Goal: Task Accomplishment & Management: Manage account settings

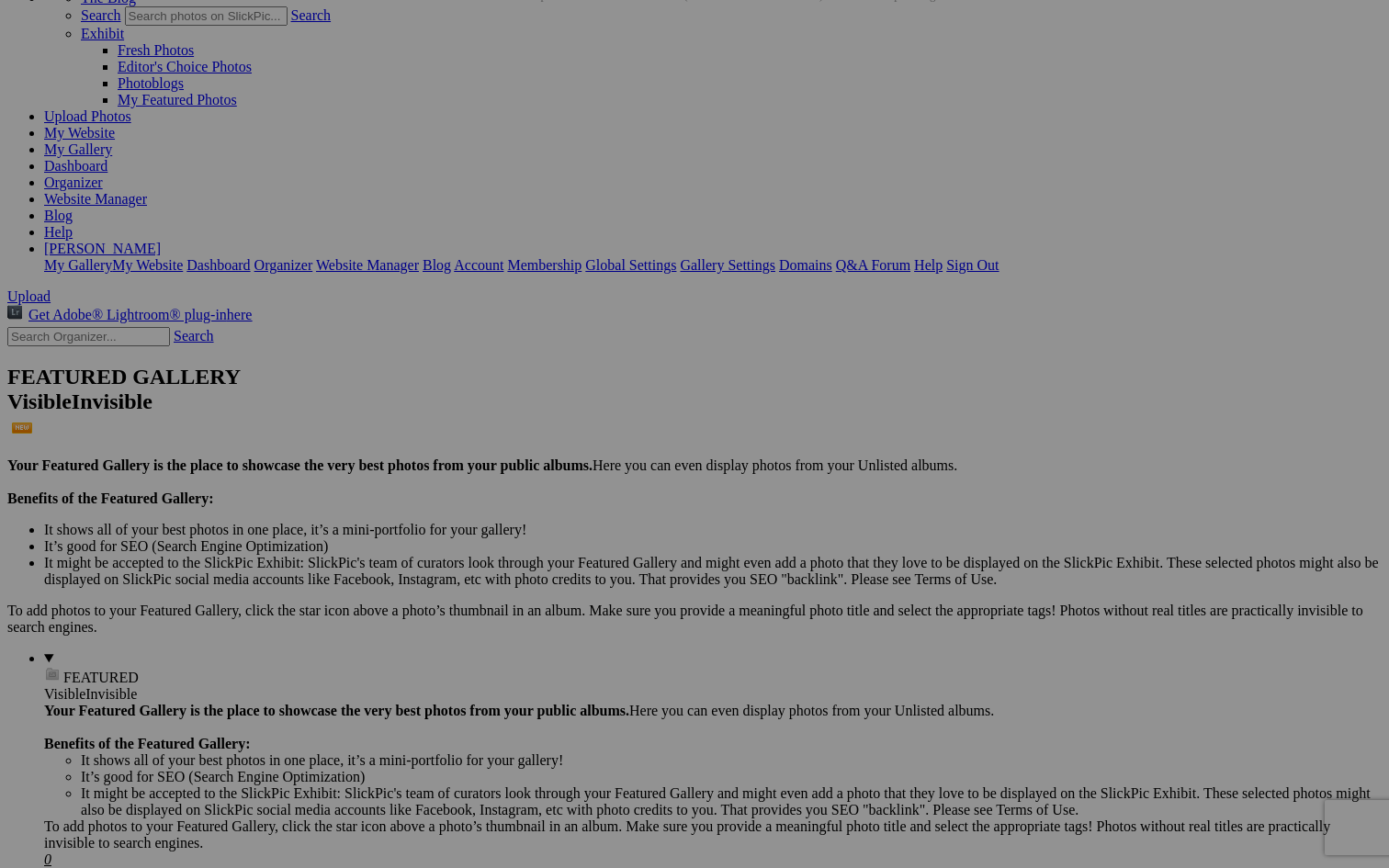
scroll to position [103, 0]
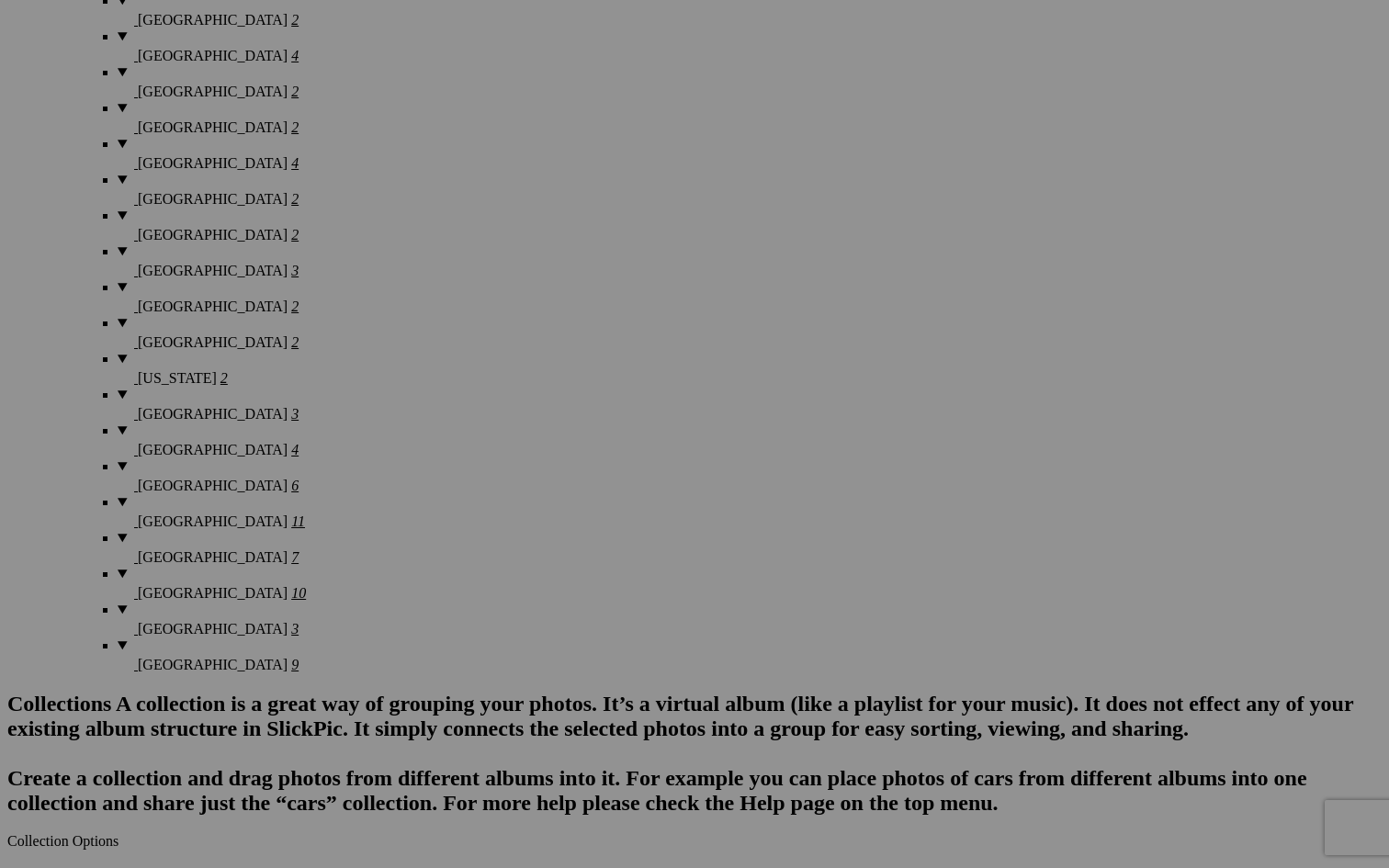
scroll to position [2853, 0]
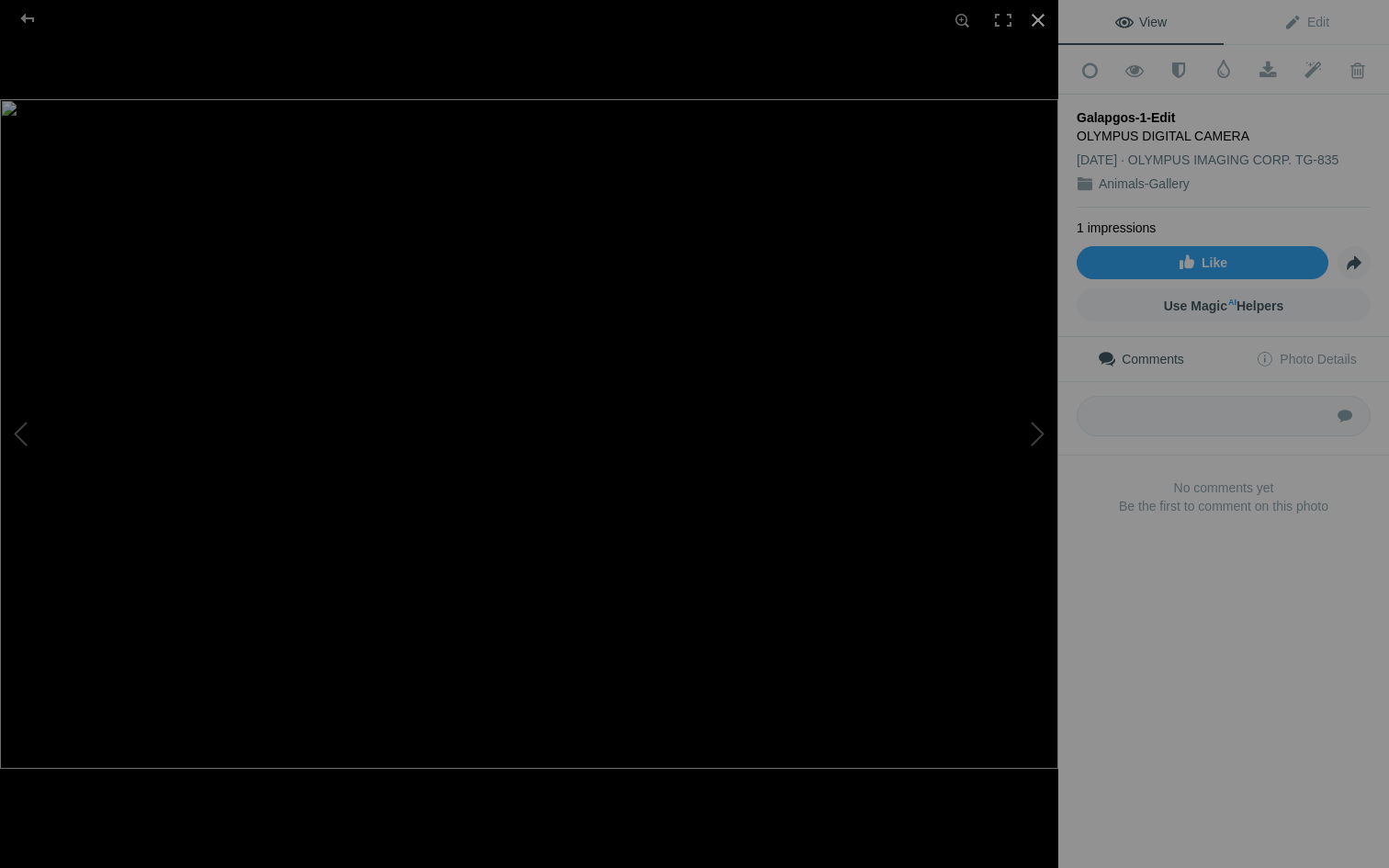
click at [1035, 14] on div at bounding box center [1038, 20] width 41 height 41
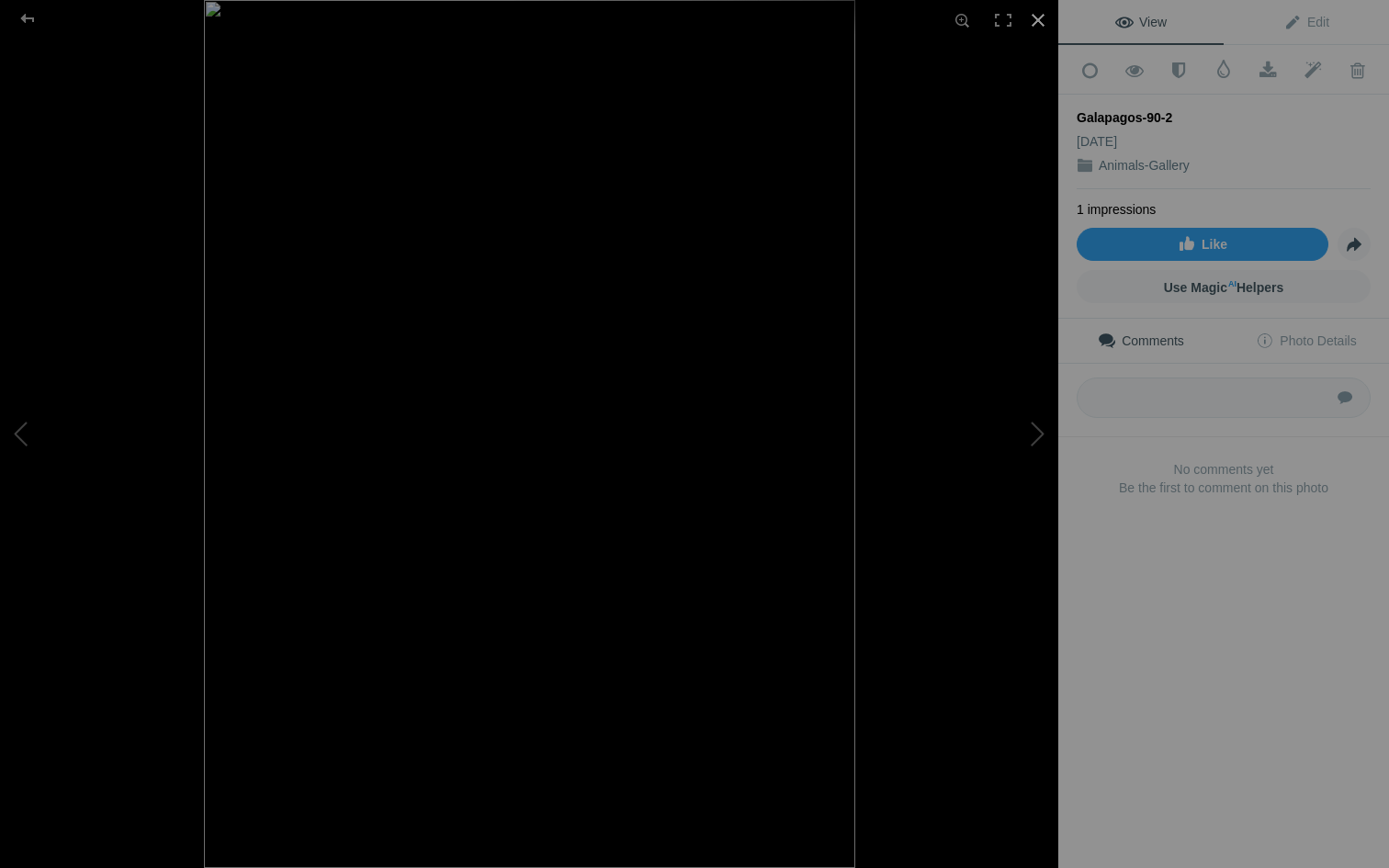
click at [1045, 19] on div at bounding box center [1038, 20] width 41 height 41
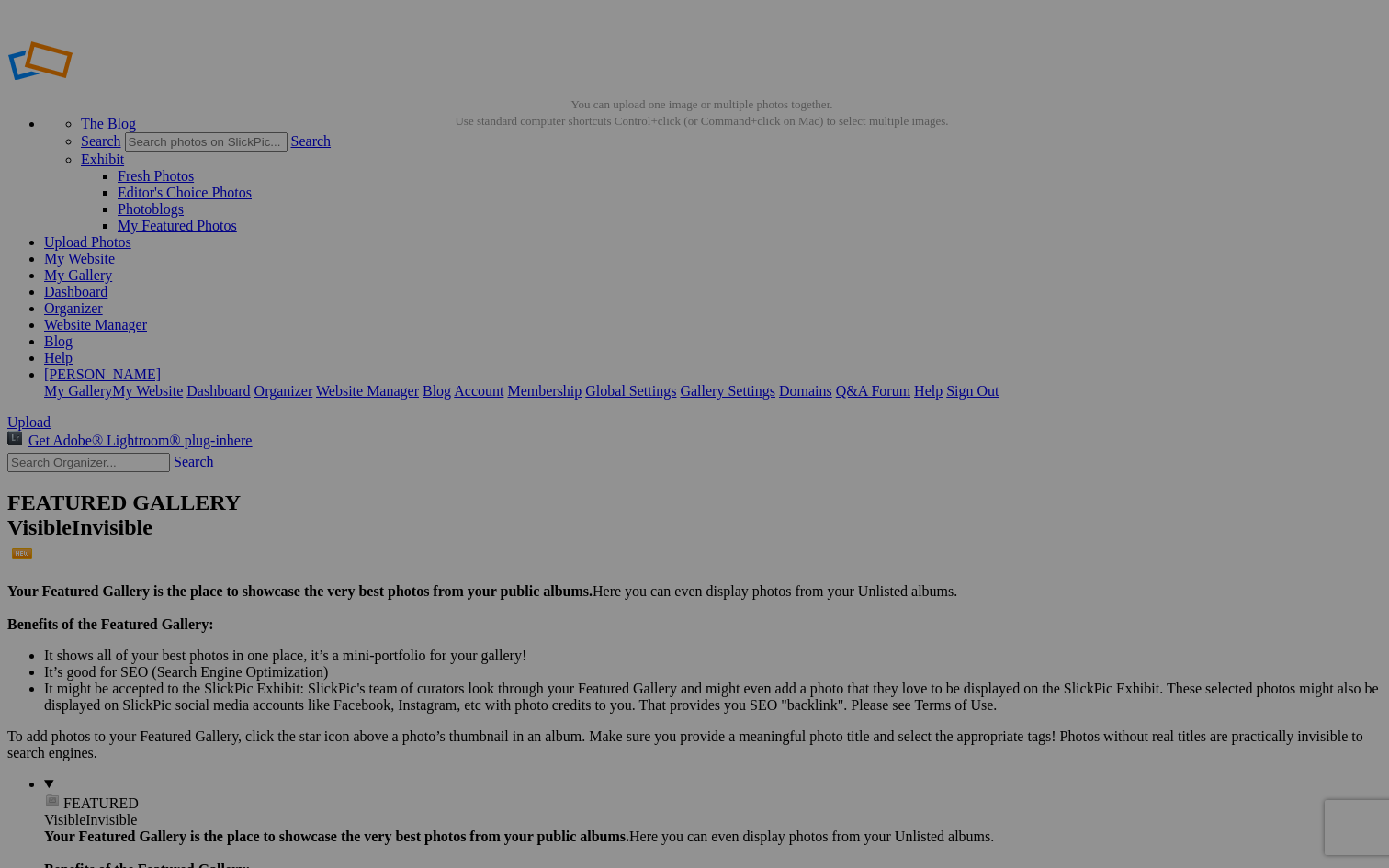
scroll to position [0, 0]
type input "Galapagos-Gallery"
click at [530, 526] on span "Create" at bounding box center [511, 533] width 39 height 16
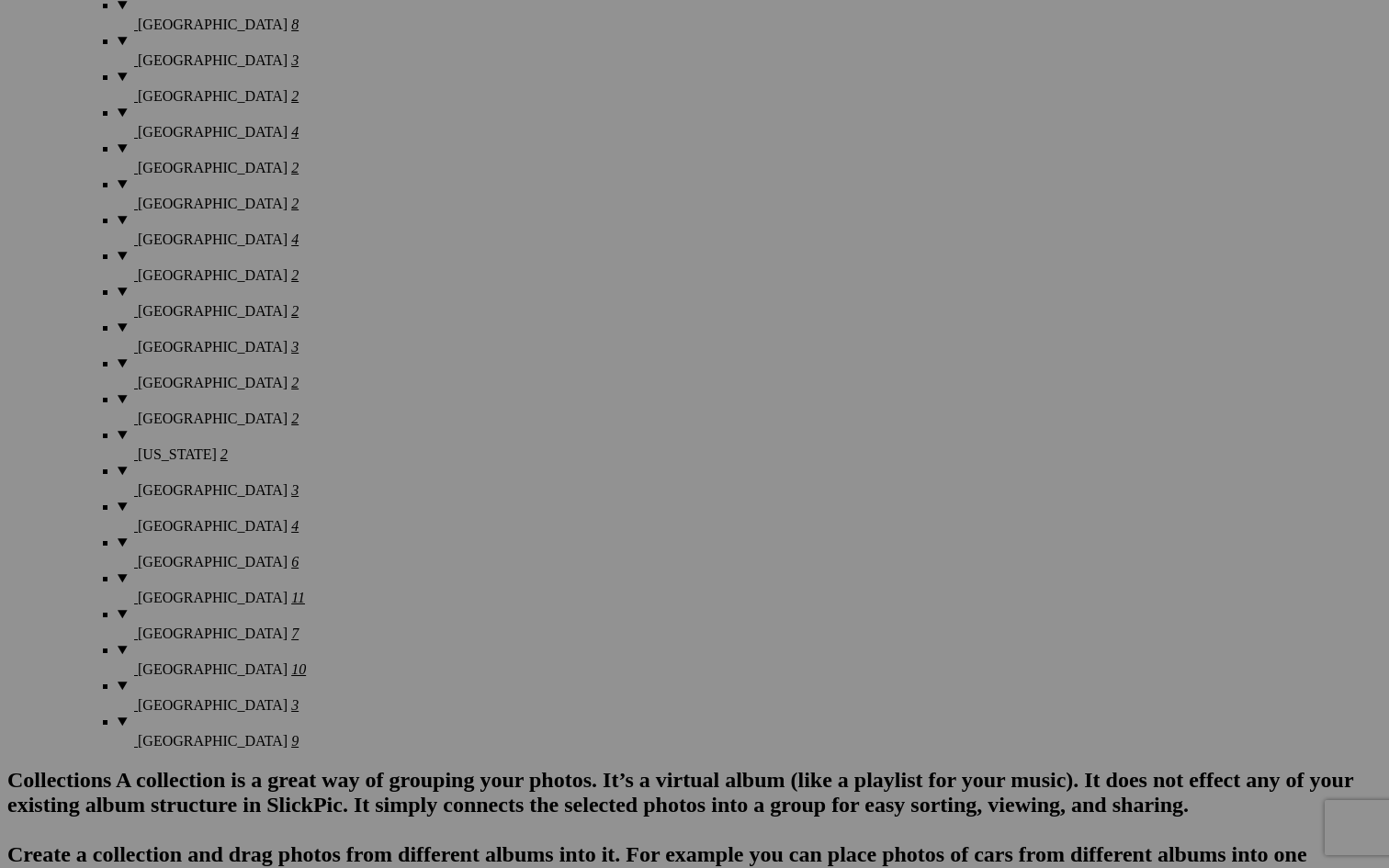
scroll to position [2811, 0]
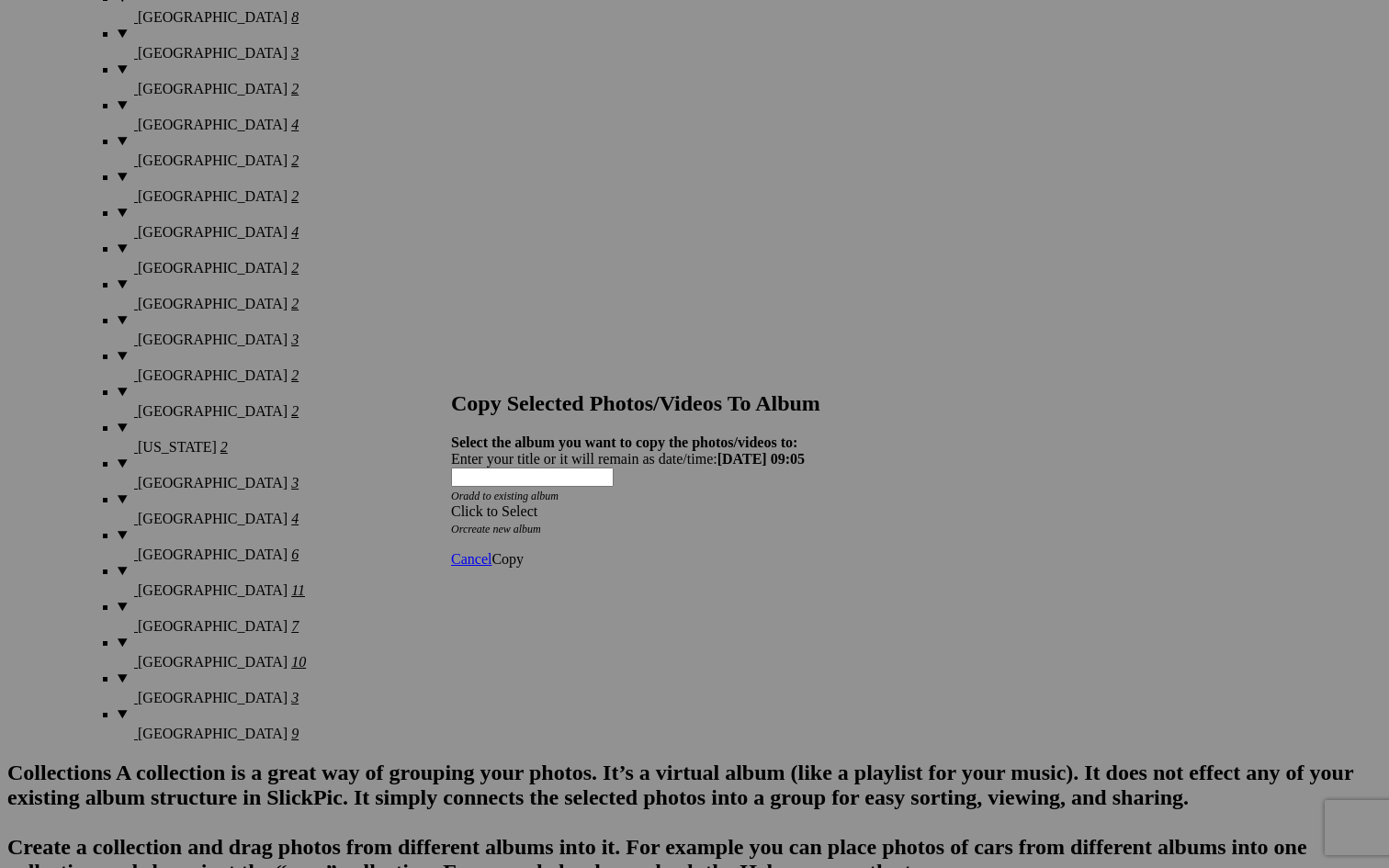
click at [760, 503] on div "Click to Select" at bounding box center [695, 511] width 487 height 17
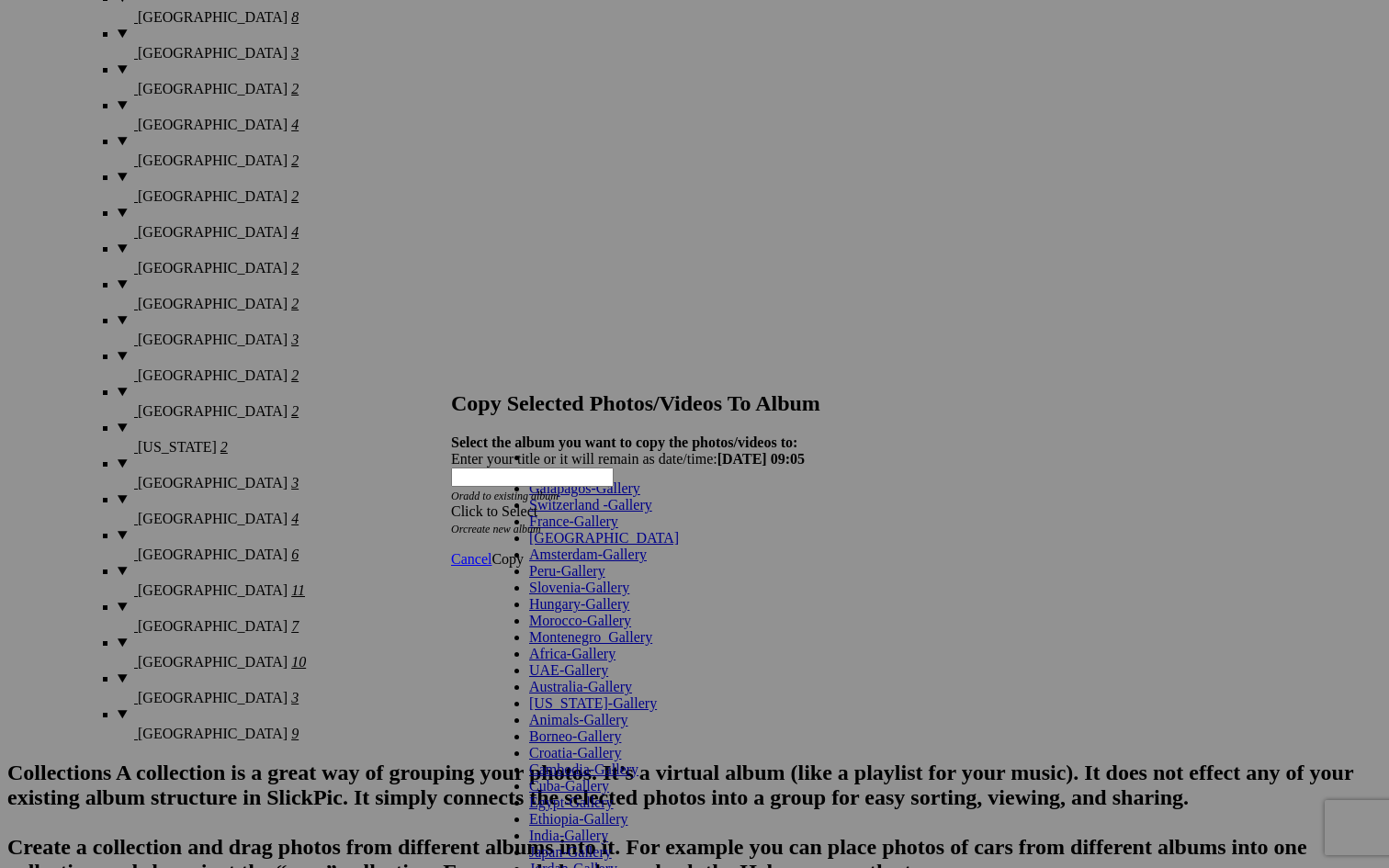
click at [641, 495] on link "Galapagos-Gallery" at bounding box center [584, 488] width 111 height 16
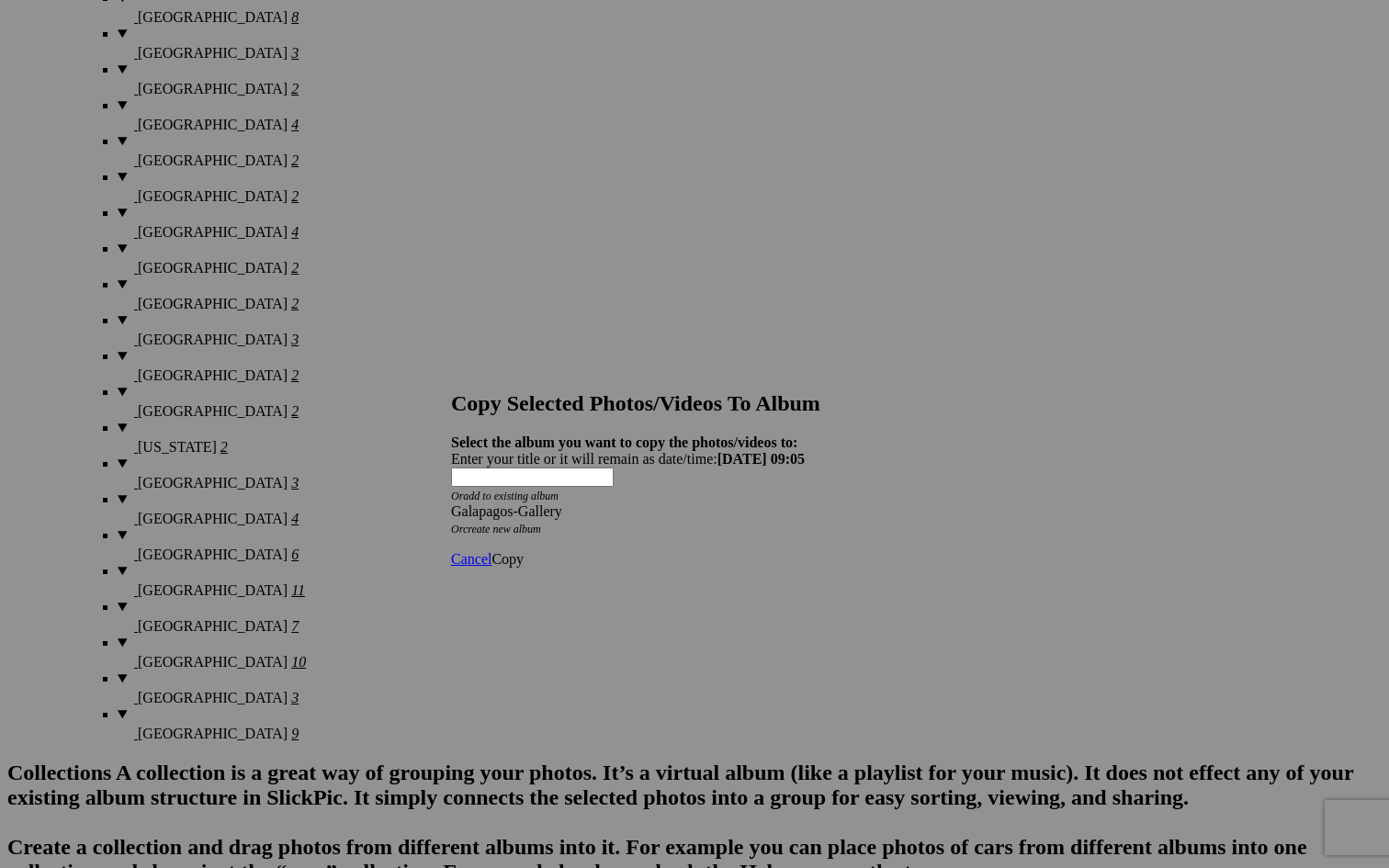
click at [523, 551] on span "Copy" at bounding box center [508, 558] width 32 height 16
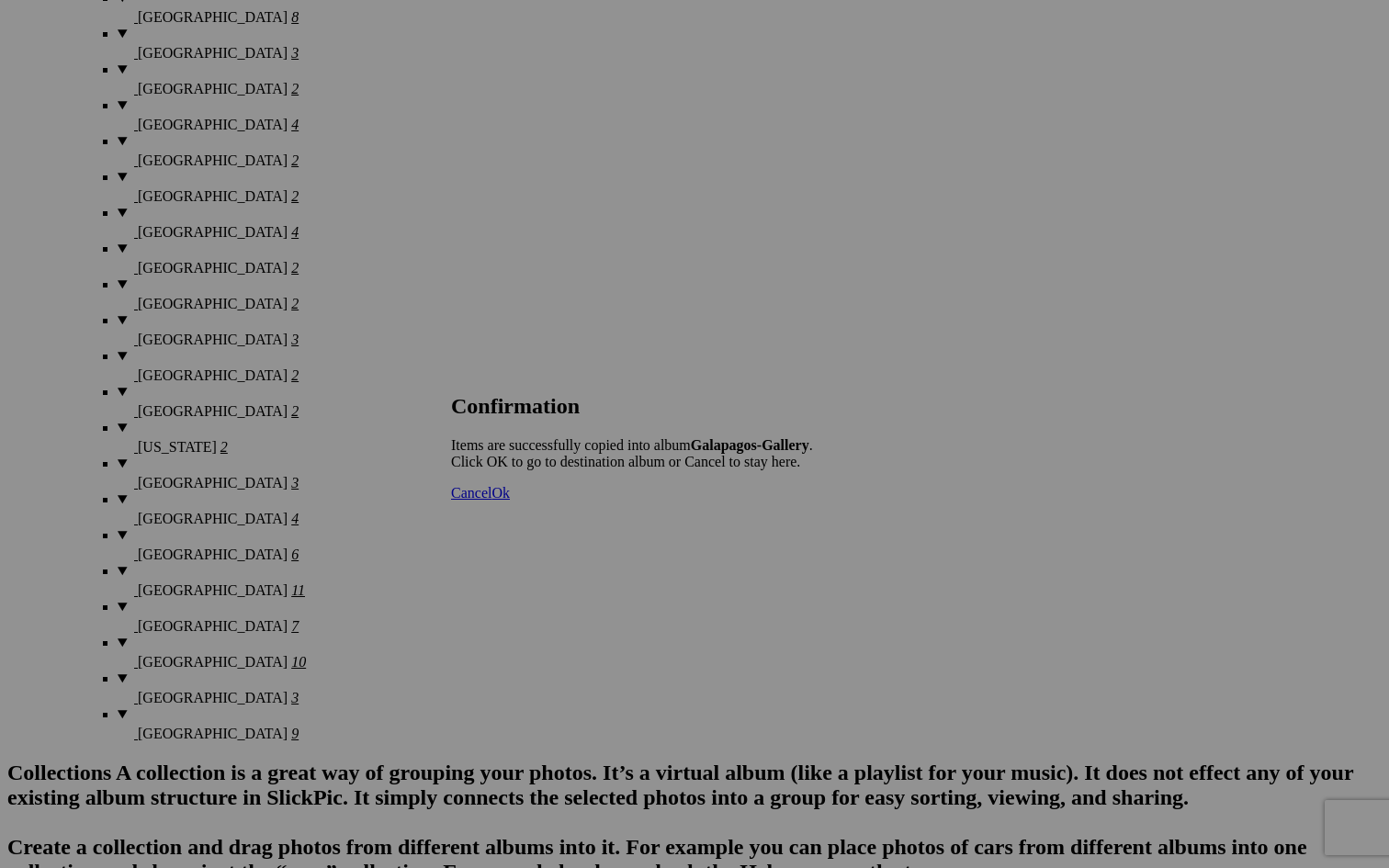
click at [492, 500] on span "Cancel" at bounding box center [472, 493] width 41 height 16
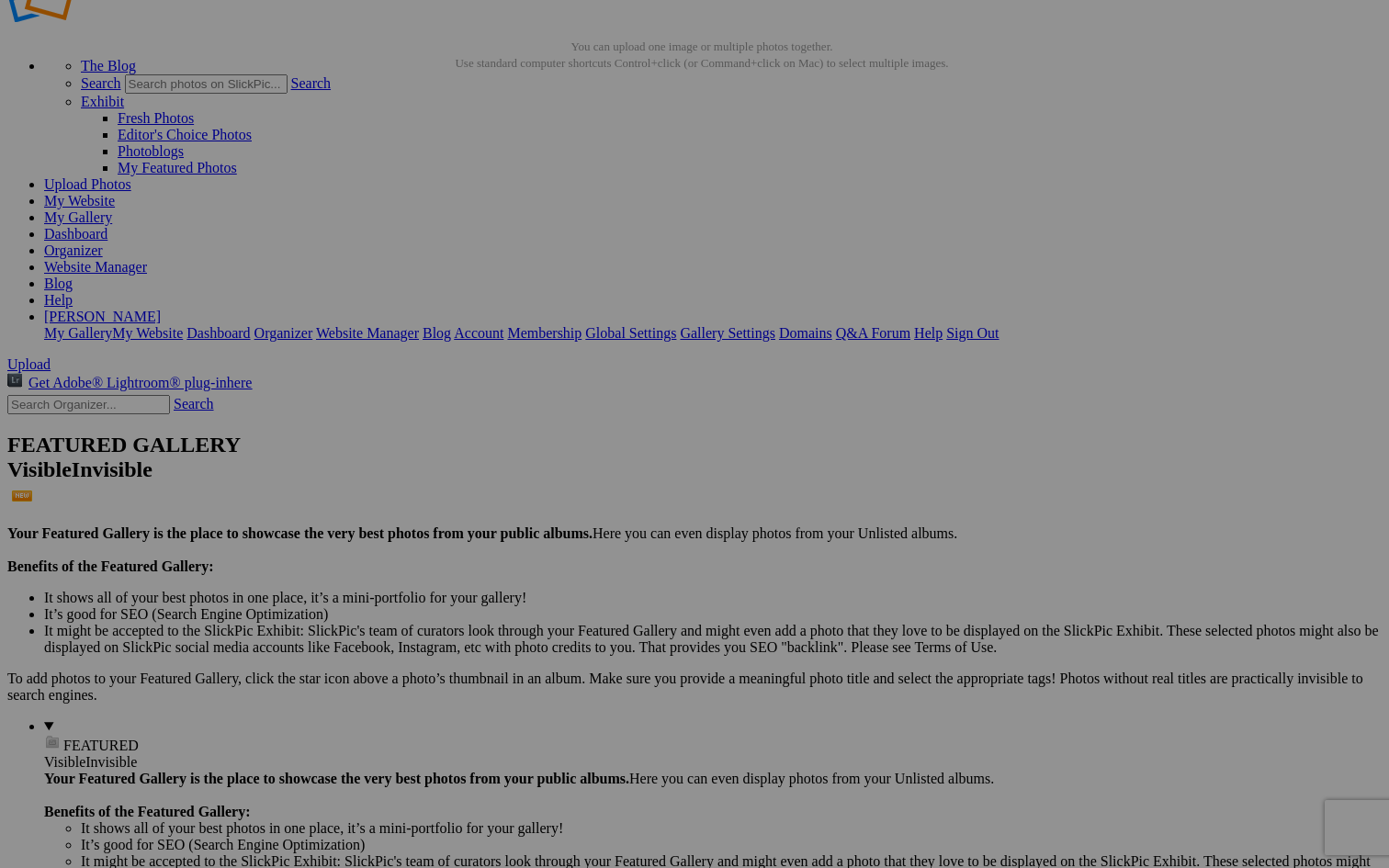
scroll to position [62, 0]
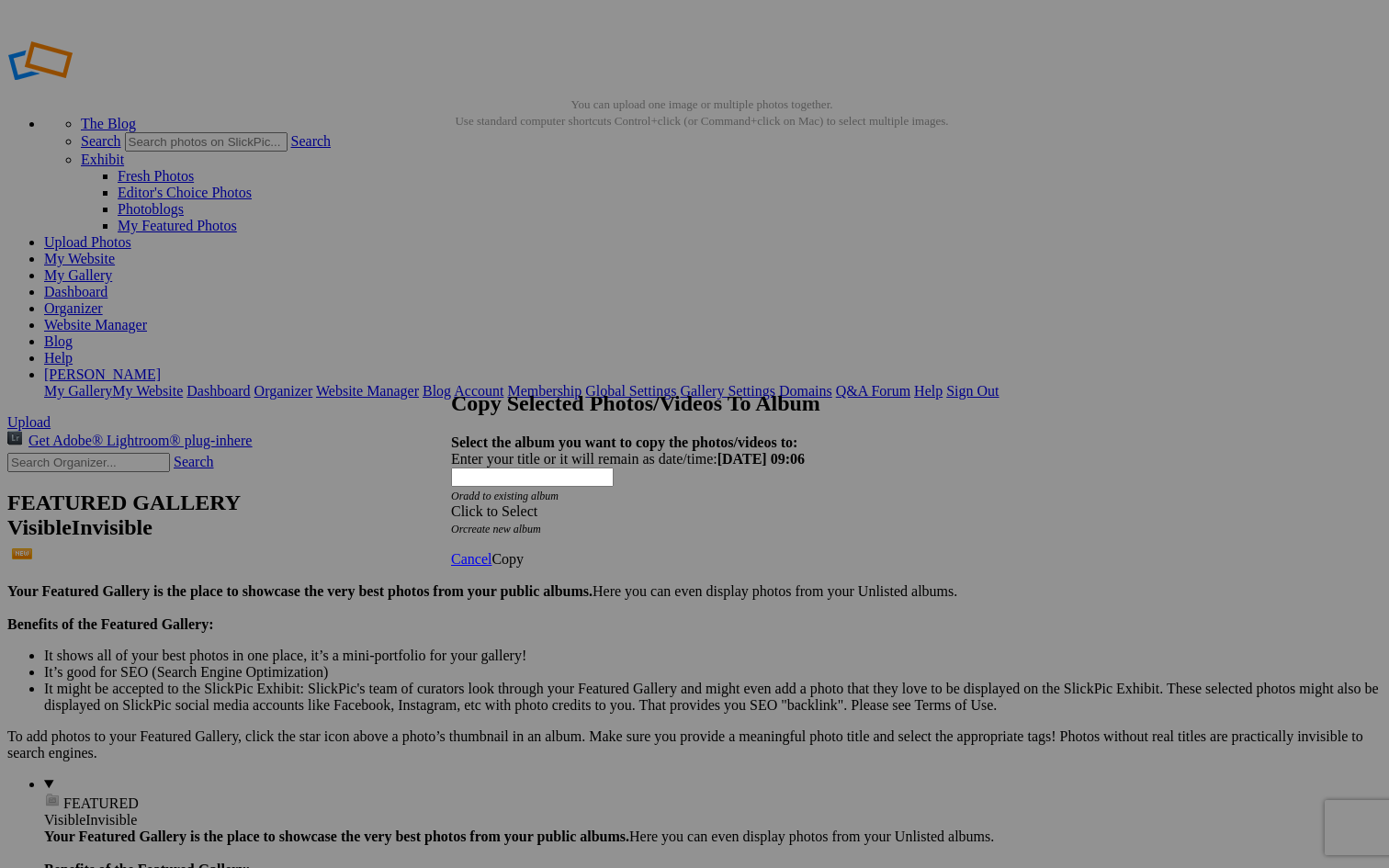
click at [622, 503] on div "Click to Select" at bounding box center [695, 511] width 487 height 17
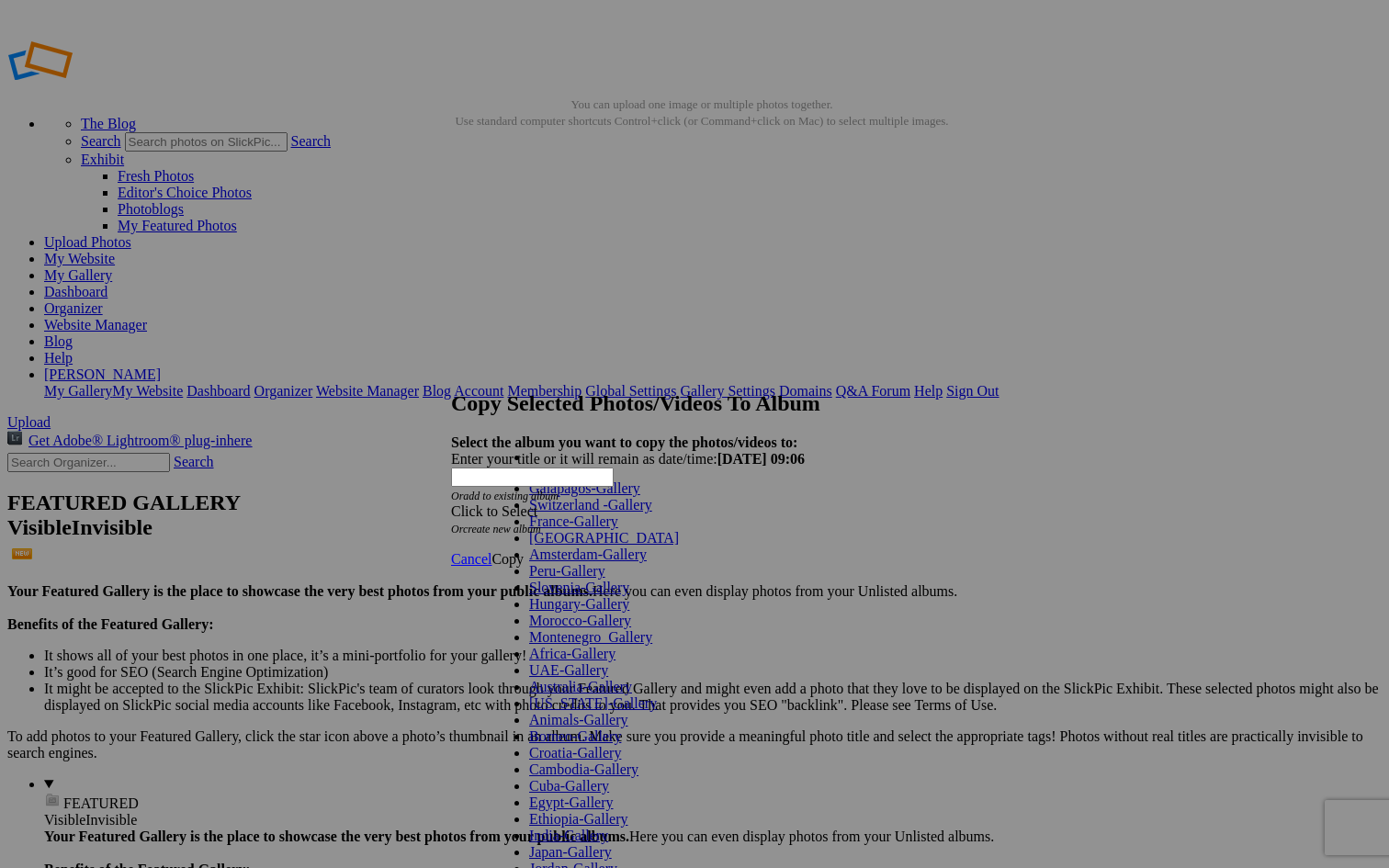
scroll to position [250, 0]
click at [578, 711] on link "Animals-Gallery" at bounding box center [578, 719] width 99 height 16
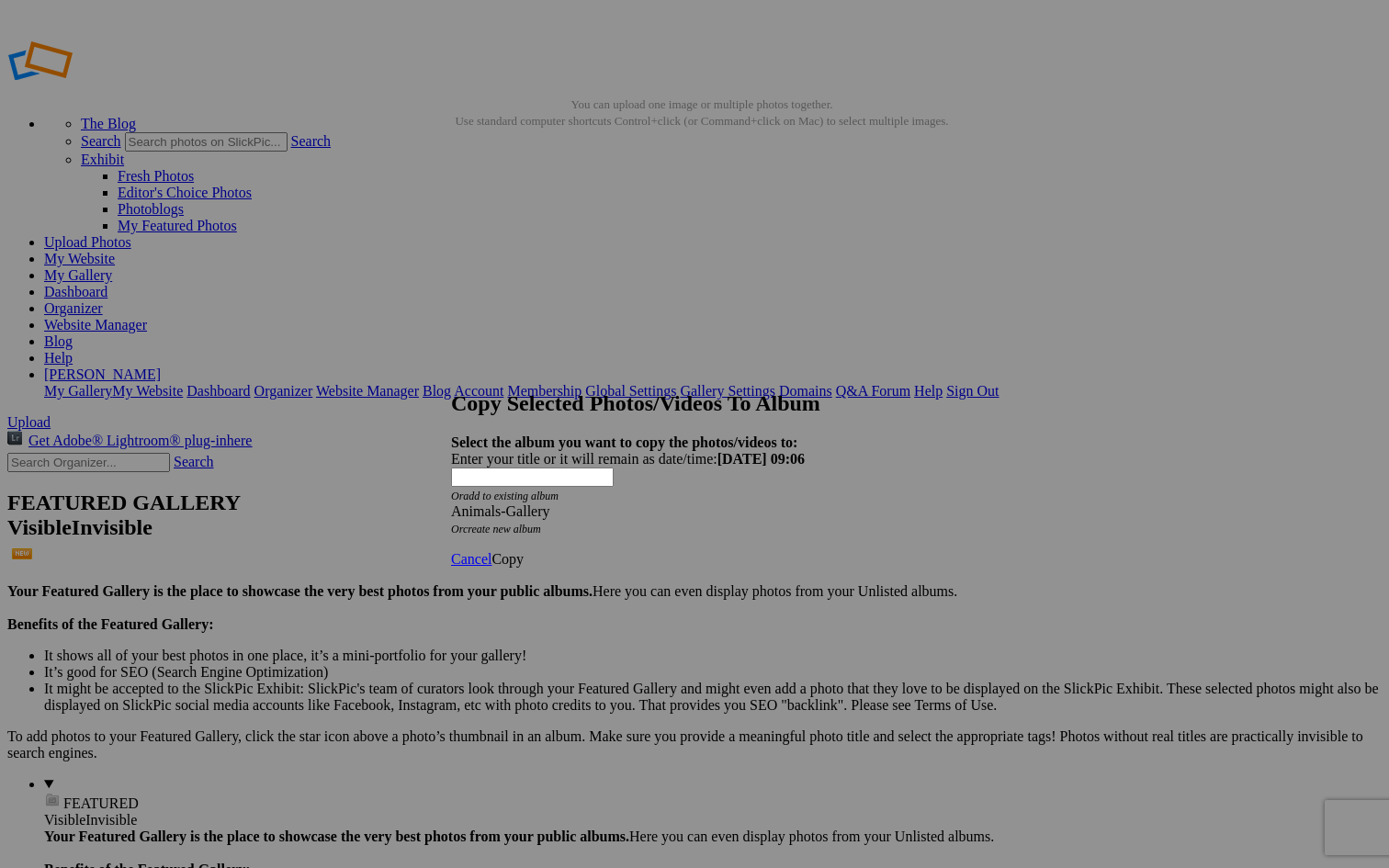
click at [523, 551] on span "Copy" at bounding box center [508, 558] width 32 height 16
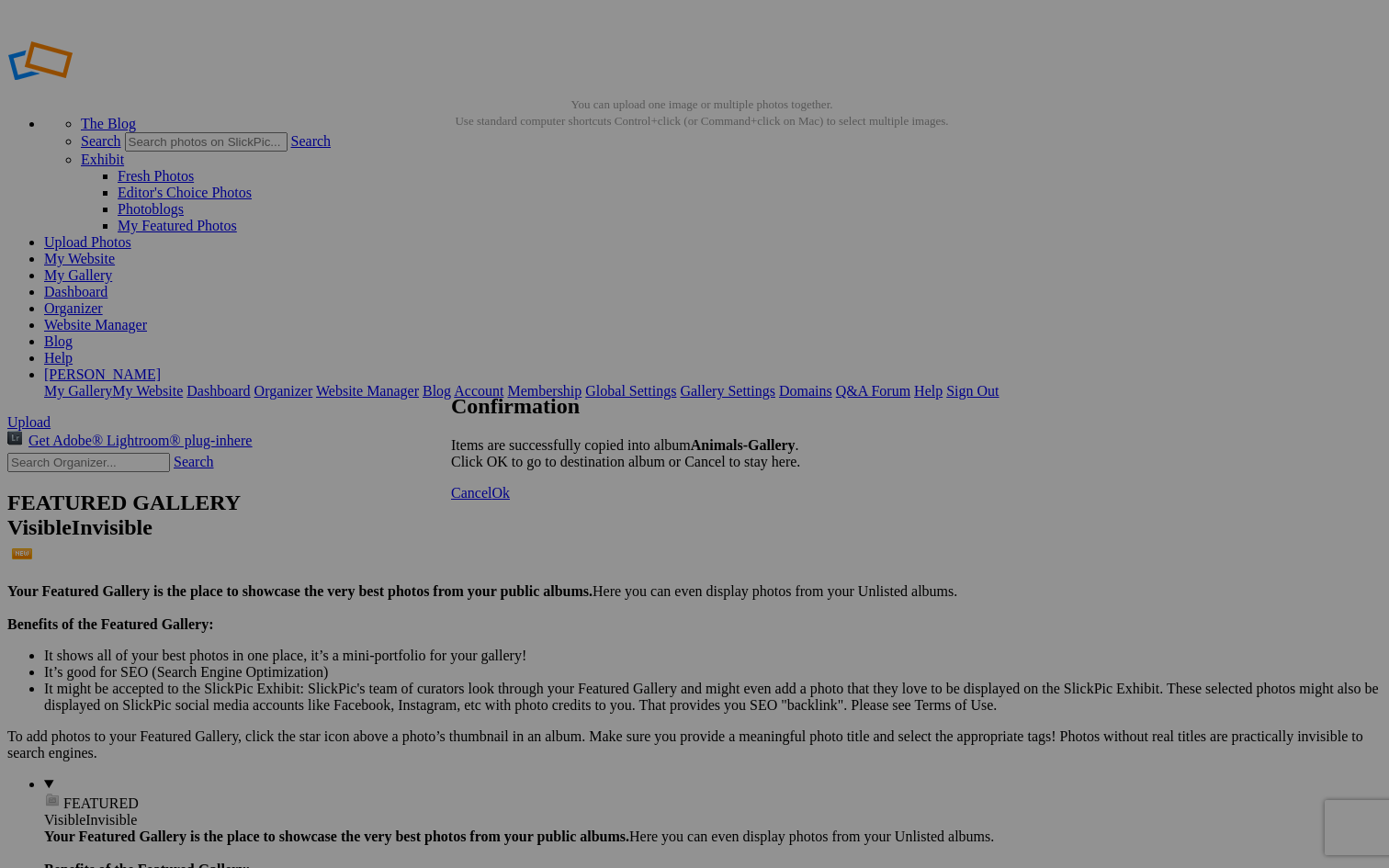
click at [492, 500] on span "Cancel" at bounding box center [472, 493] width 41 height 16
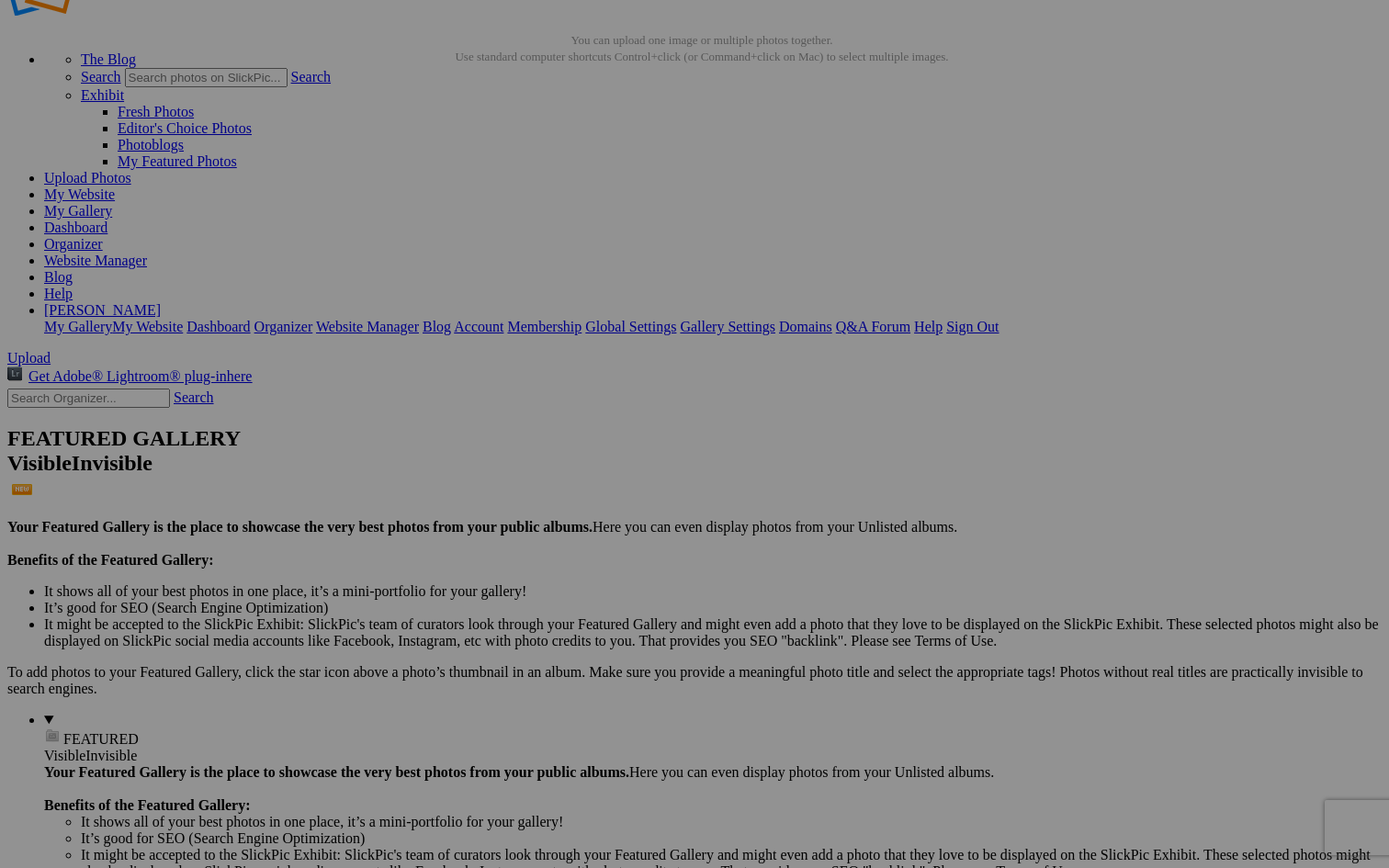
scroll to position [55, 0]
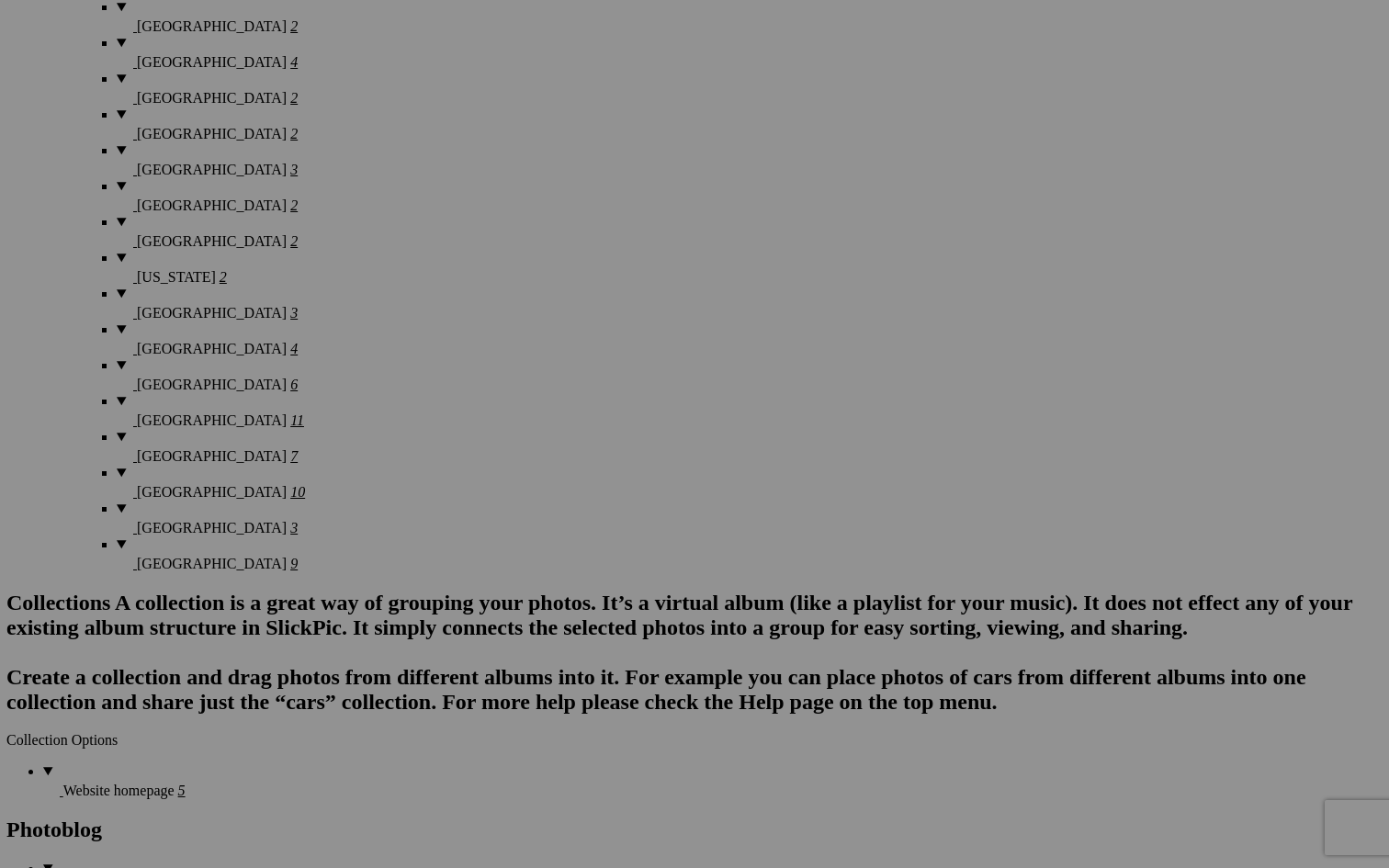
scroll to position [2980, 0]
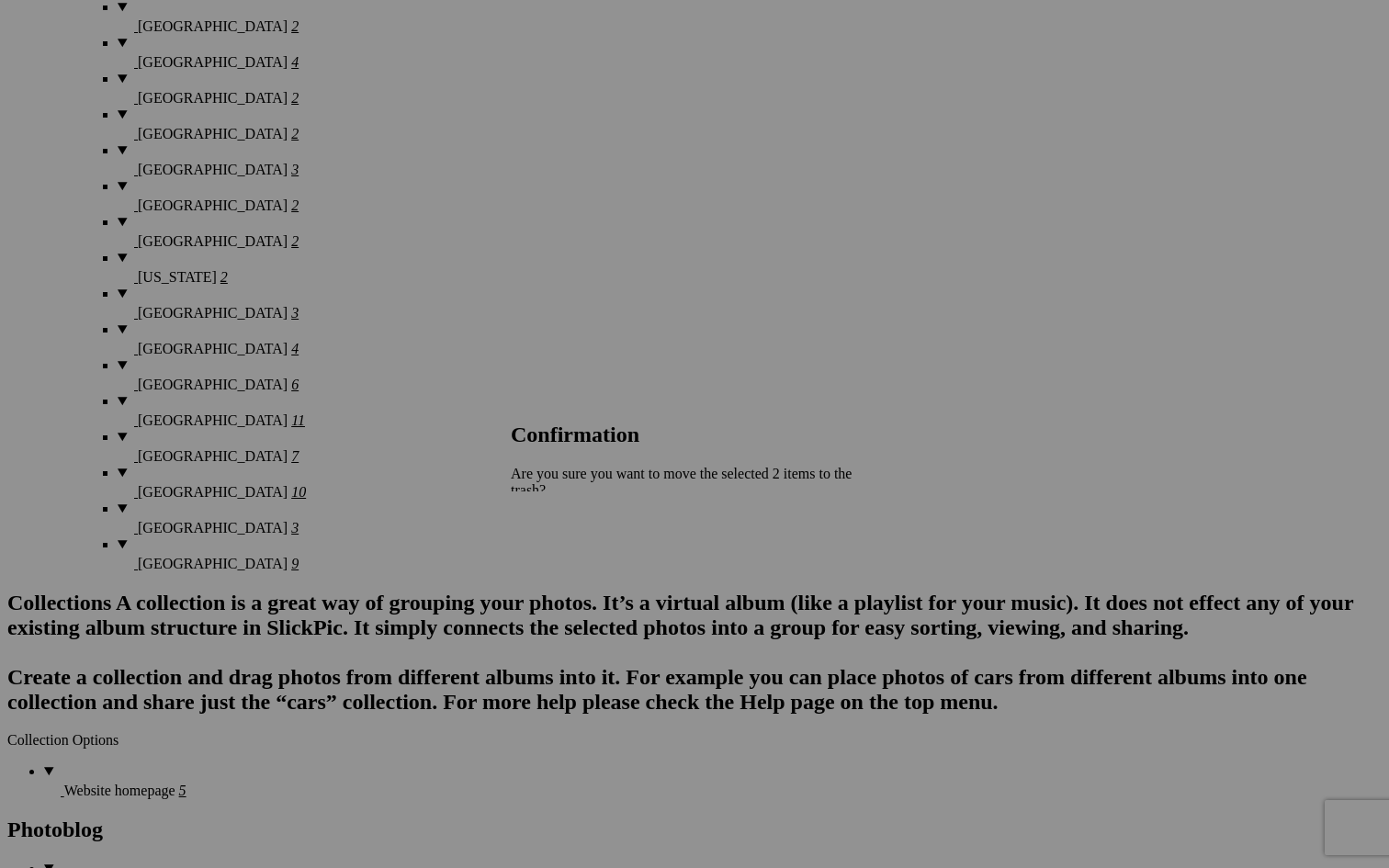
click at [572, 563] on span "Yes" at bounding box center [561, 570] width 21 height 16
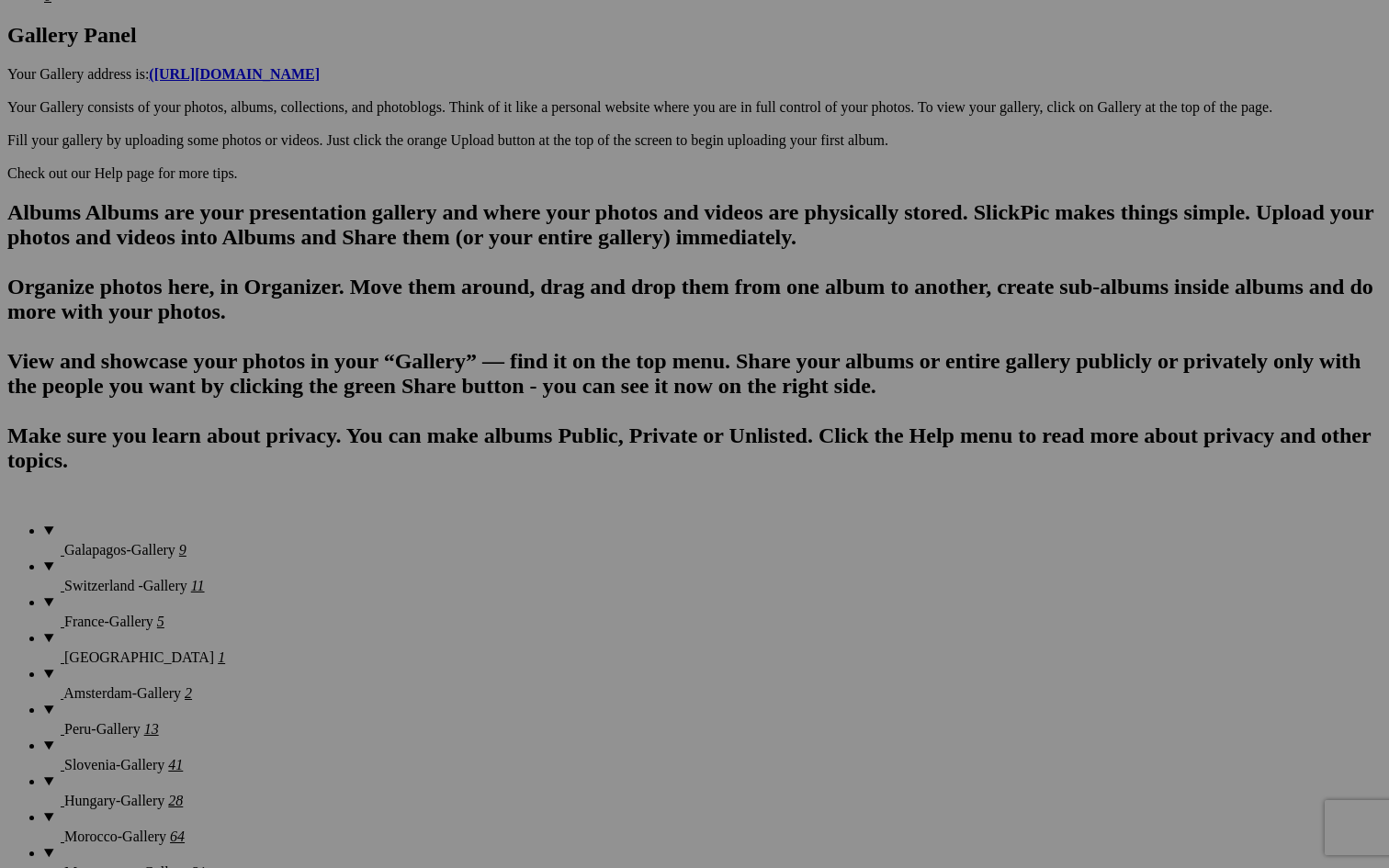
scroll to position [964, 0]
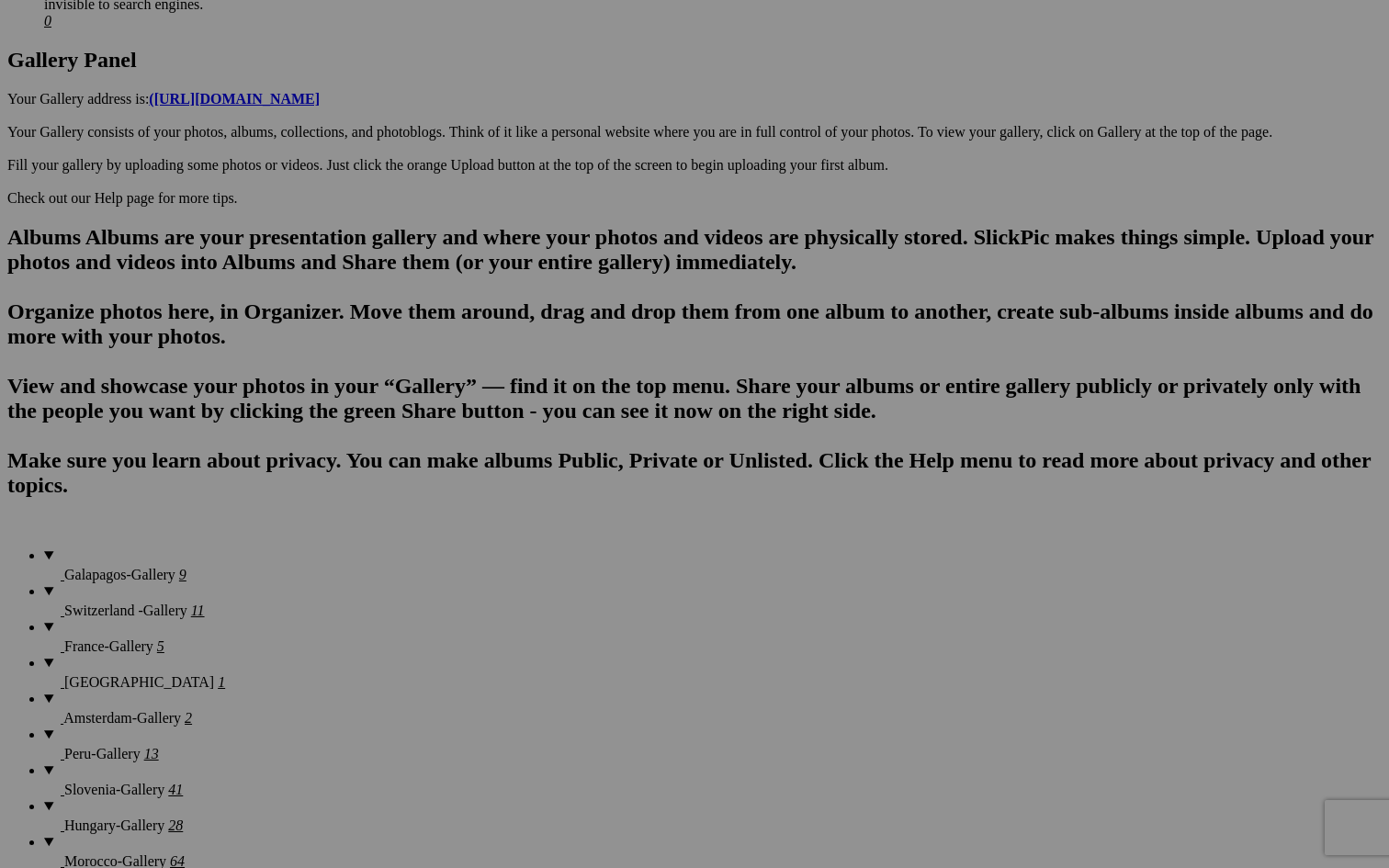
type input "Galapagos"
click at [530, 526] on span "Create" at bounding box center [511, 533] width 39 height 16
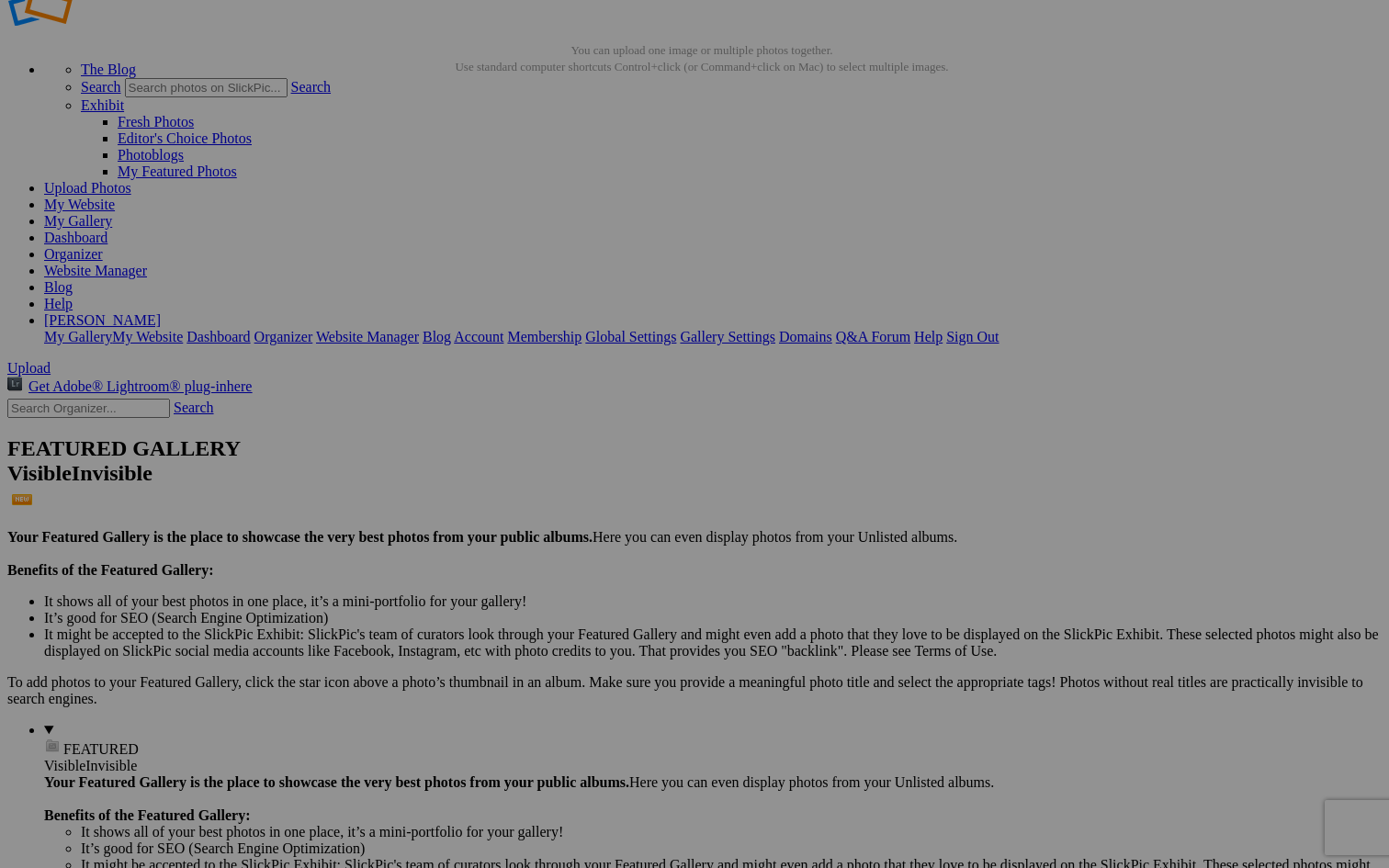
scroll to position [34, 0]
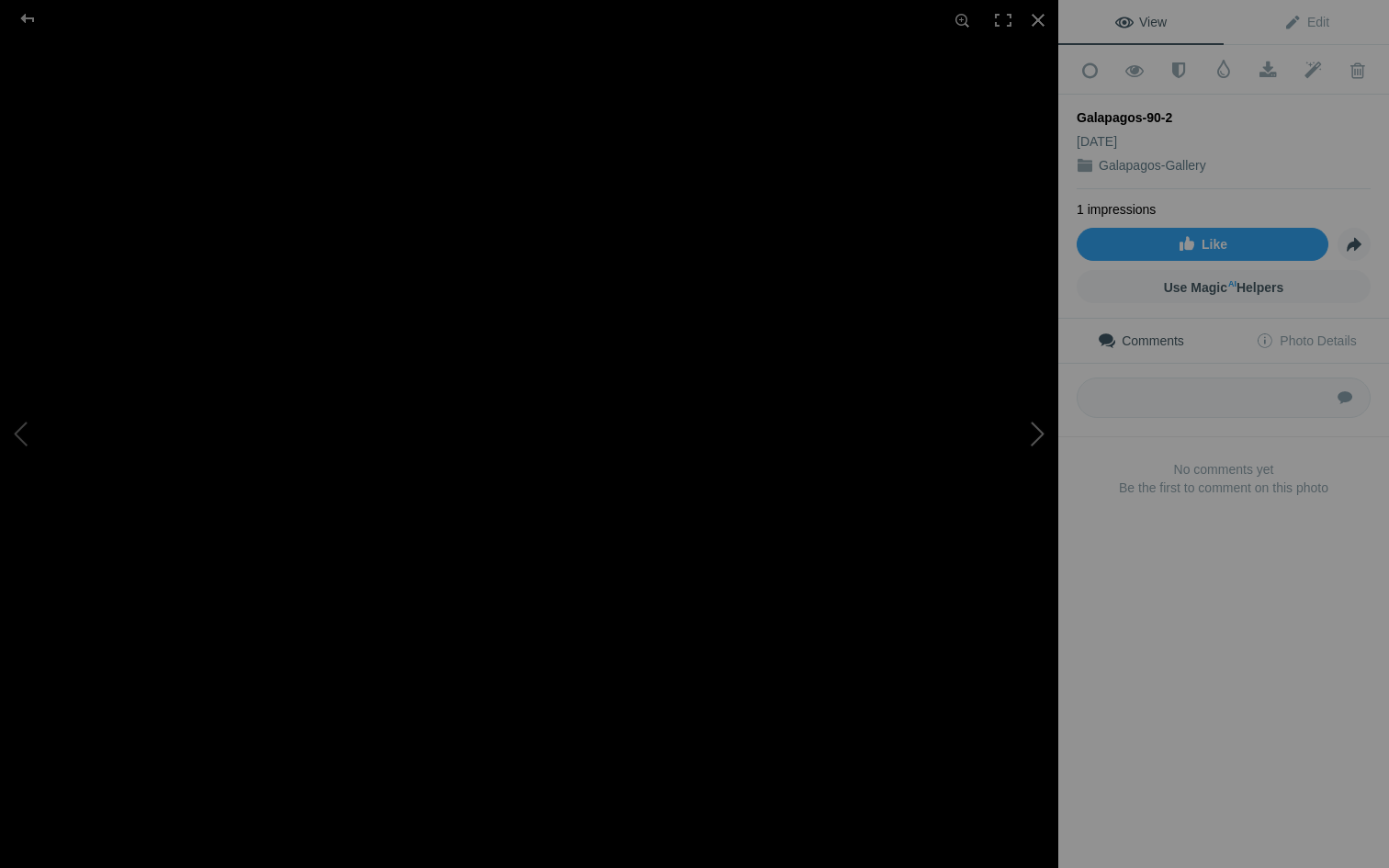
click at [1038, 430] on button at bounding box center [988, 434] width 138 height 312
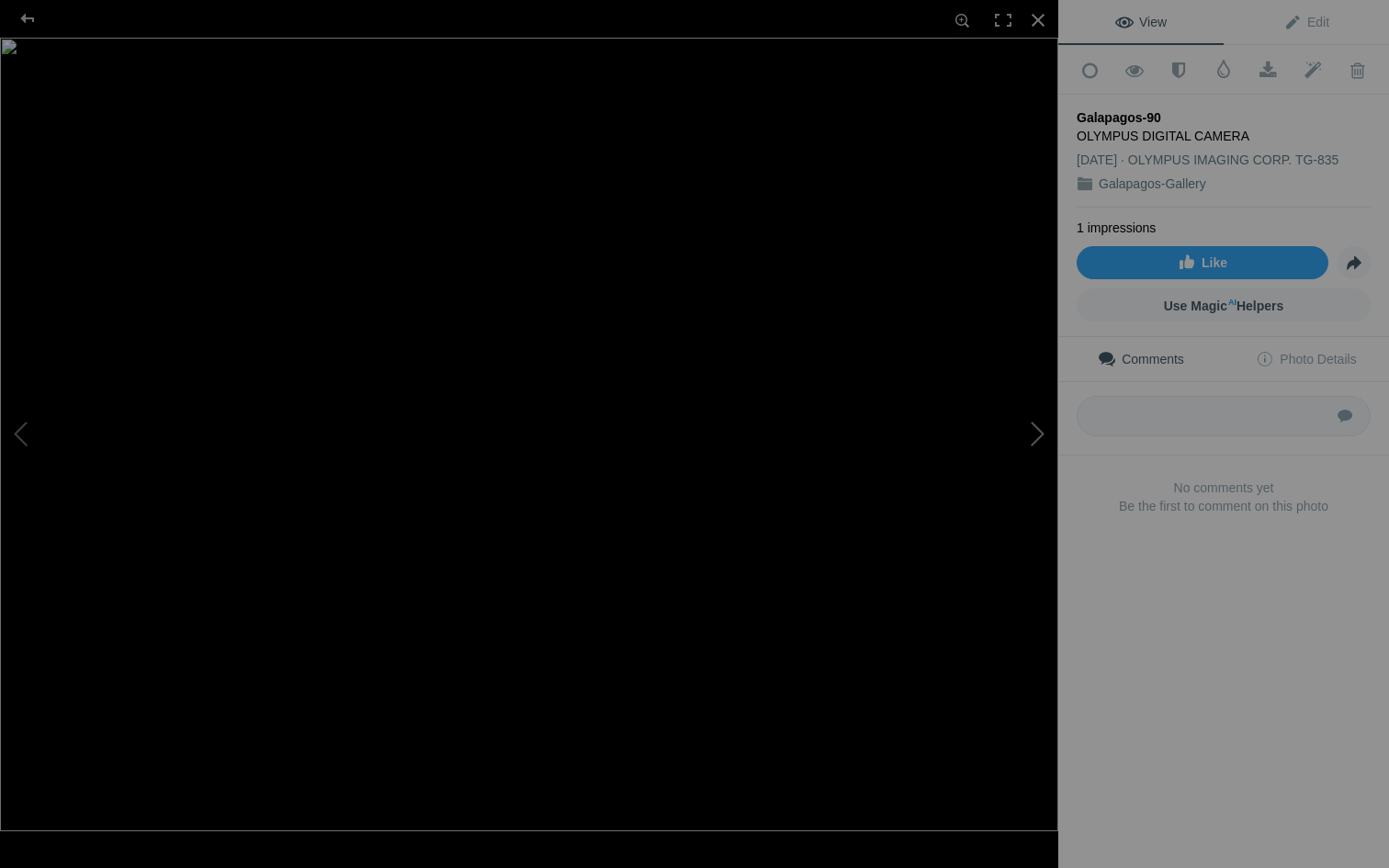
click at [1039, 428] on button at bounding box center [988, 434] width 138 height 312
click at [1039, 427] on button at bounding box center [988, 434] width 138 height 312
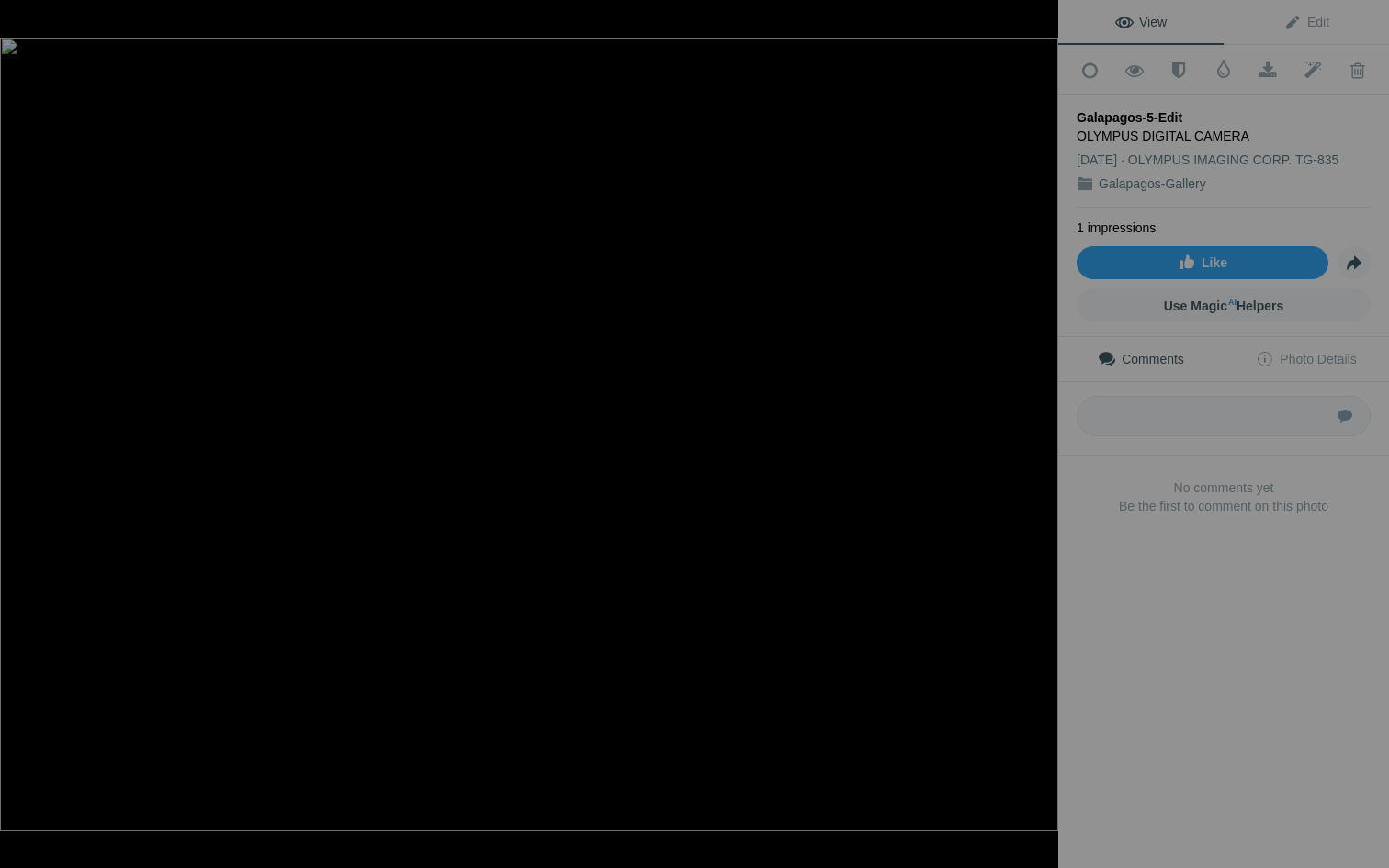
click at [1039, 427] on button at bounding box center [988, 434] width 138 height 312
click at [293, 453] on img at bounding box center [529, 434] width 1059 height 713
click at [292, 453] on img at bounding box center [848, 409] width 2483 height 1674
click at [292, 453] on img at bounding box center [529, 434] width 1059 height 713
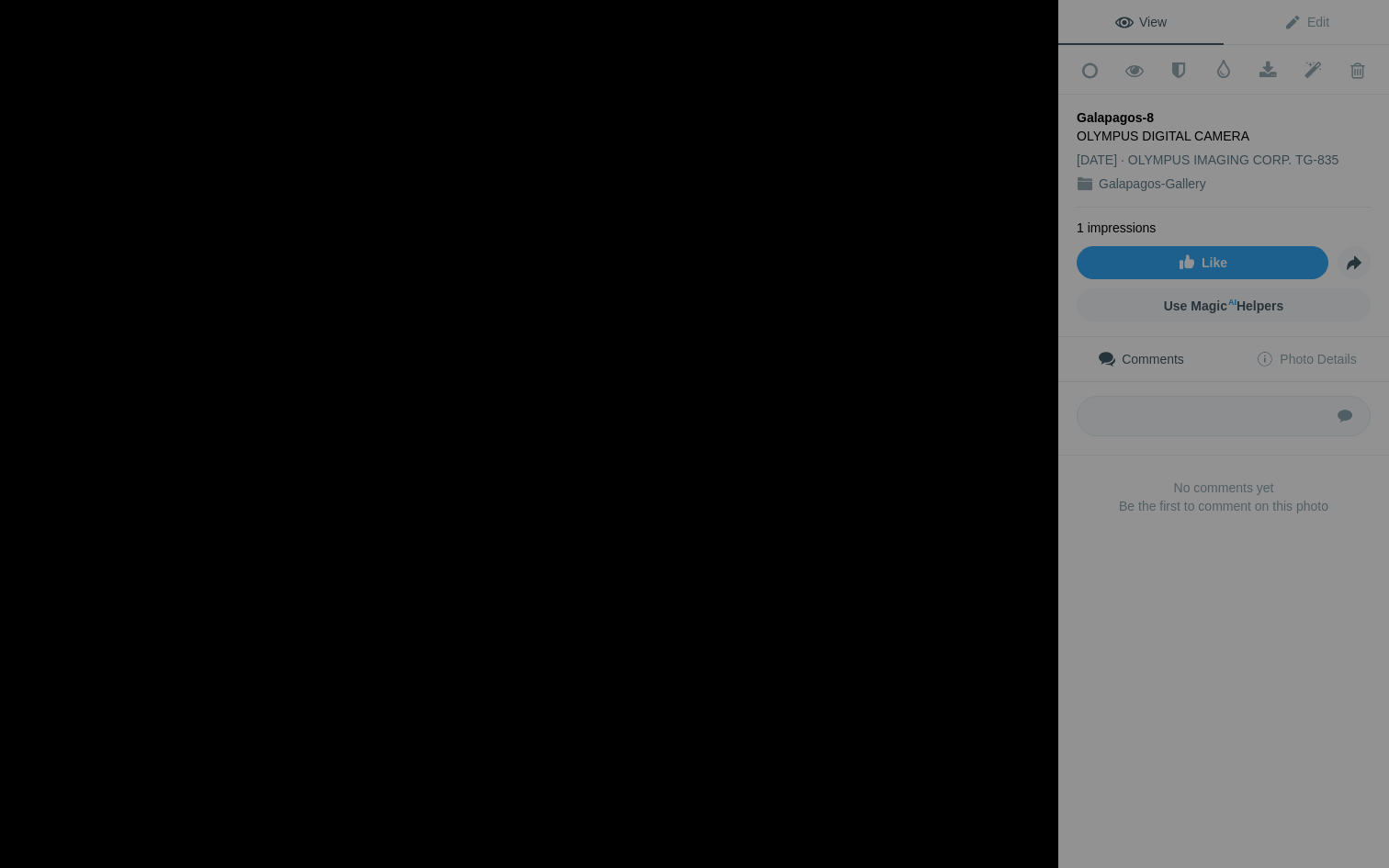
click at [292, 453] on img at bounding box center [849, 409] width 2483 height 1674
click at [292, 453] on img at bounding box center [529, 434] width 1059 height 713
click at [292, 453] on img at bounding box center [849, 409] width 2483 height 1674
click at [1036, 15] on div at bounding box center [1038, 20] width 41 height 41
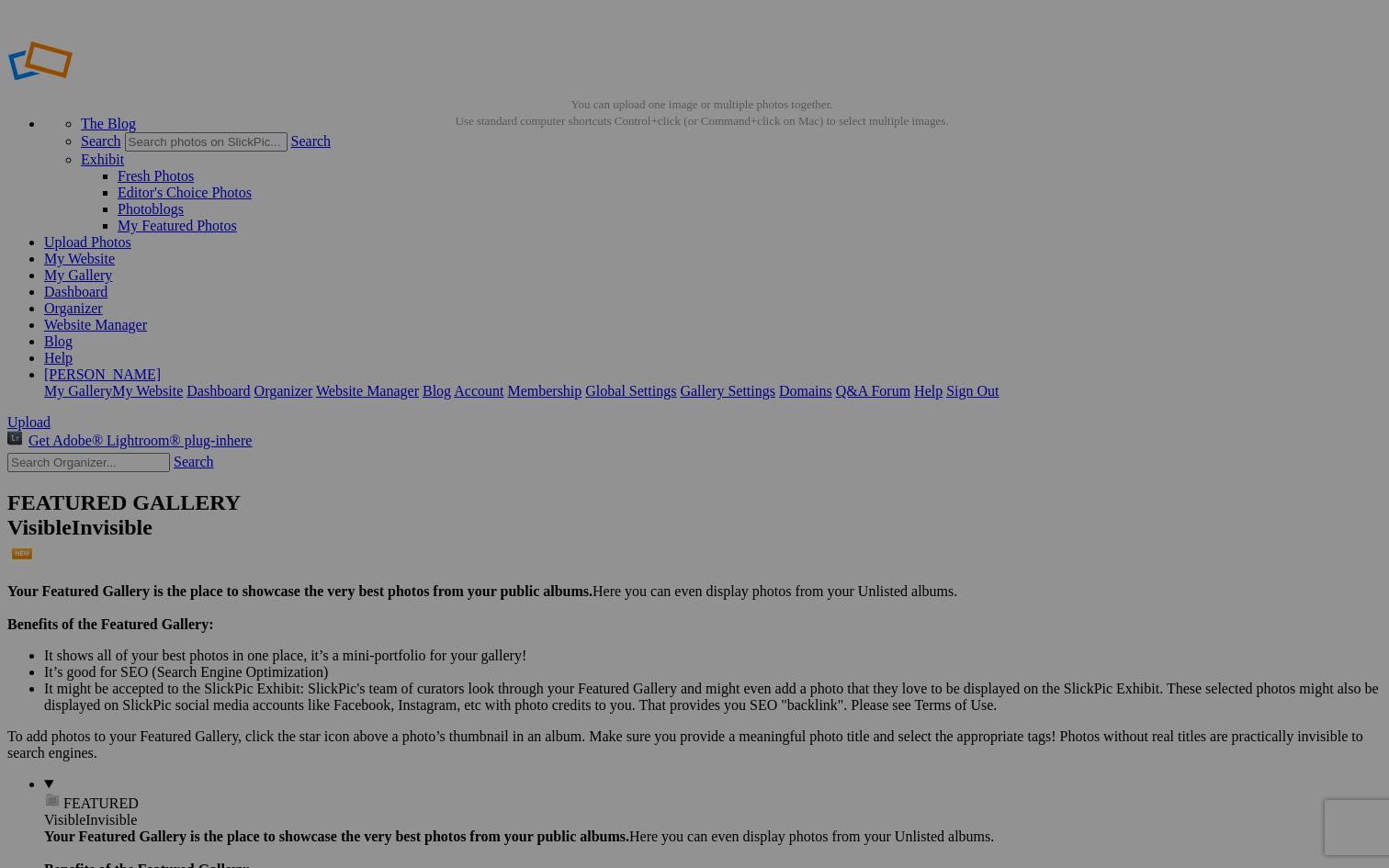
click at [572, 553] on span "Yes" at bounding box center [561, 553] width 21 height 16
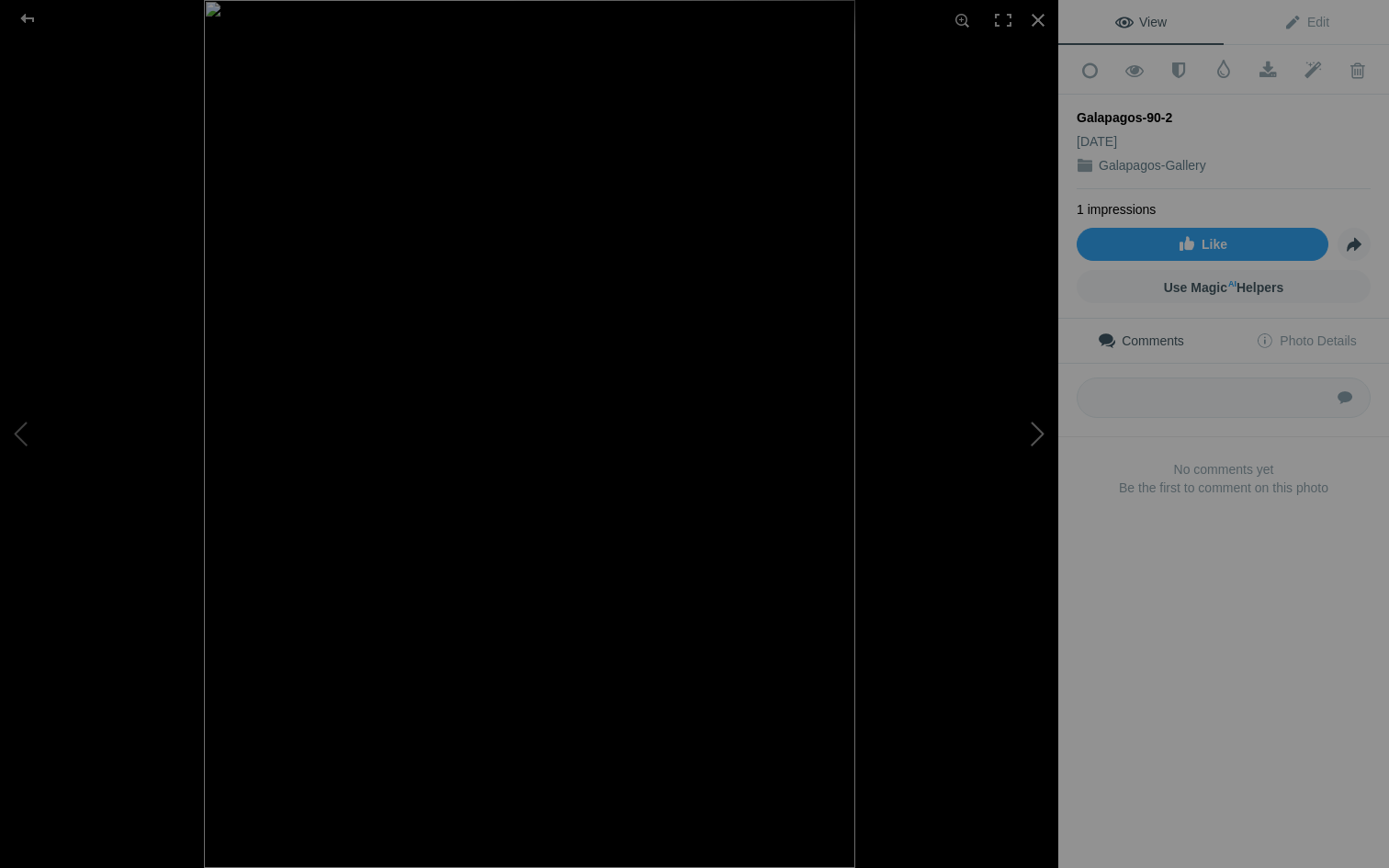
click at [1034, 427] on button at bounding box center [988, 434] width 138 height 312
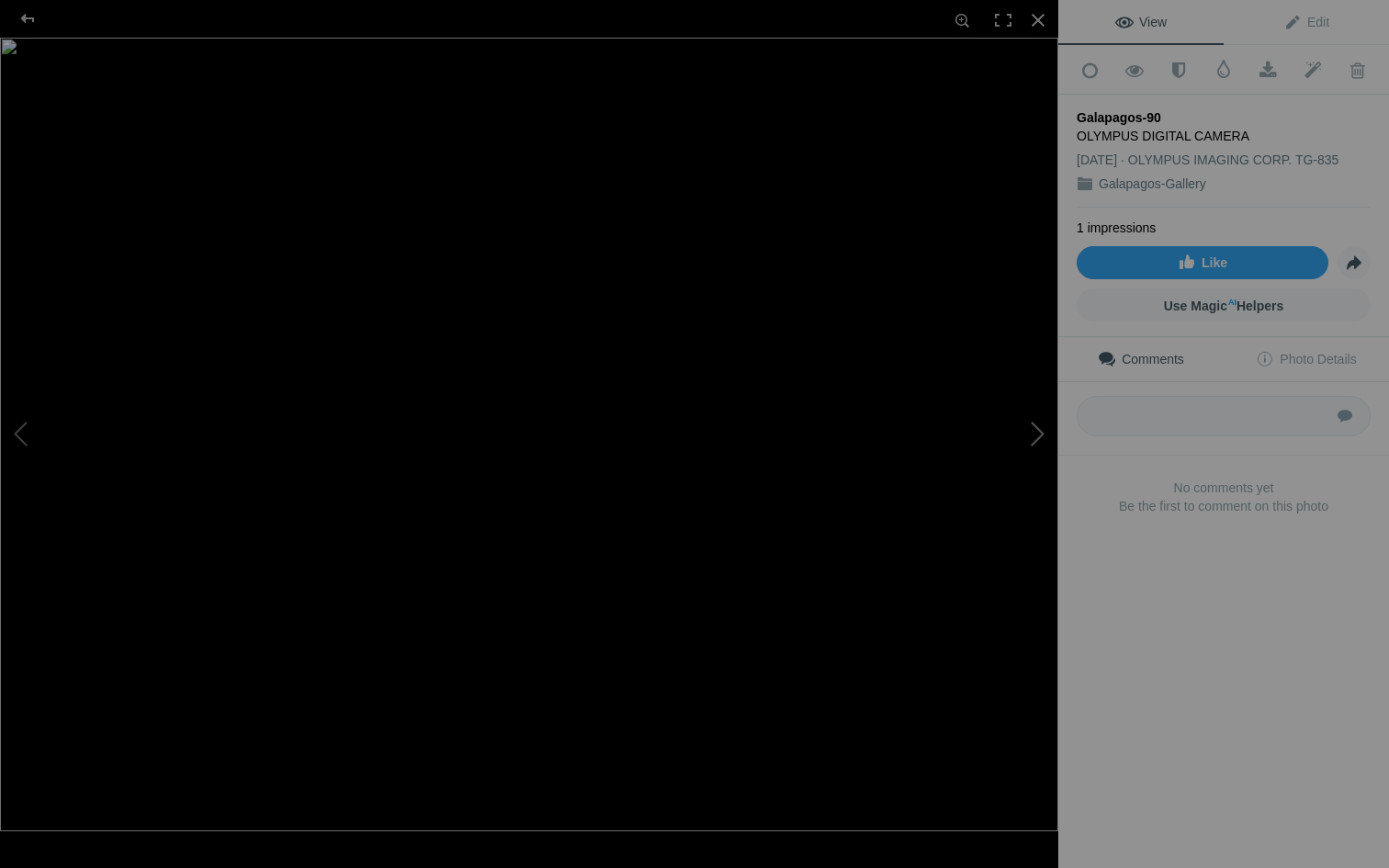
click at [1033, 431] on button at bounding box center [988, 434] width 138 height 312
click at [1033, 430] on button at bounding box center [988, 434] width 138 height 312
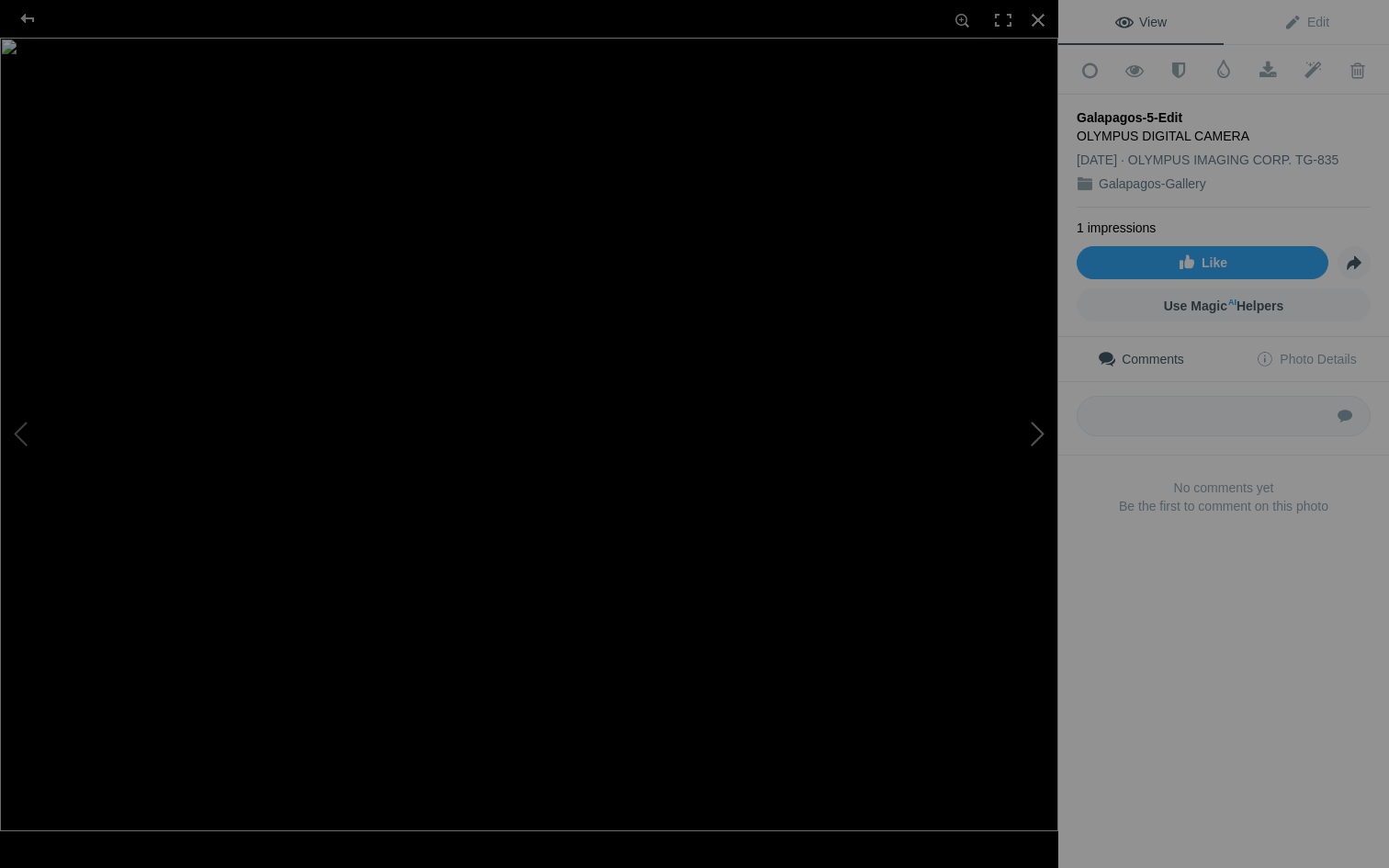
click at [1033, 430] on button at bounding box center [988, 434] width 138 height 312
click at [1035, 21] on div at bounding box center [1038, 20] width 41 height 41
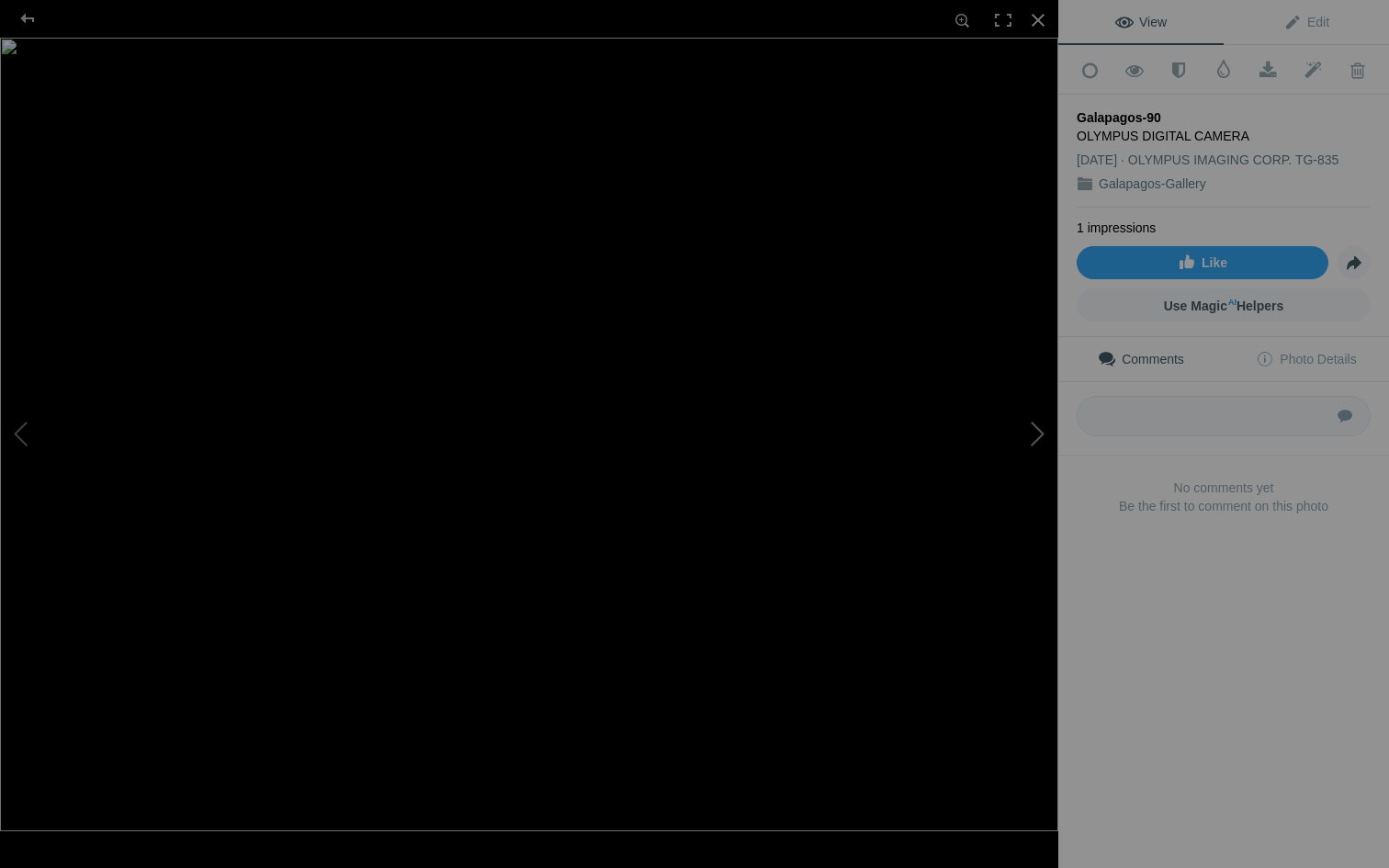
click at [1040, 437] on button at bounding box center [988, 434] width 138 height 312
click at [1041, 435] on button at bounding box center [988, 434] width 138 height 312
click at [21, 429] on button at bounding box center [68, 434] width 138 height 312
click at [1038, 432] on button at bounding box center [988, 434] width 138 height 312
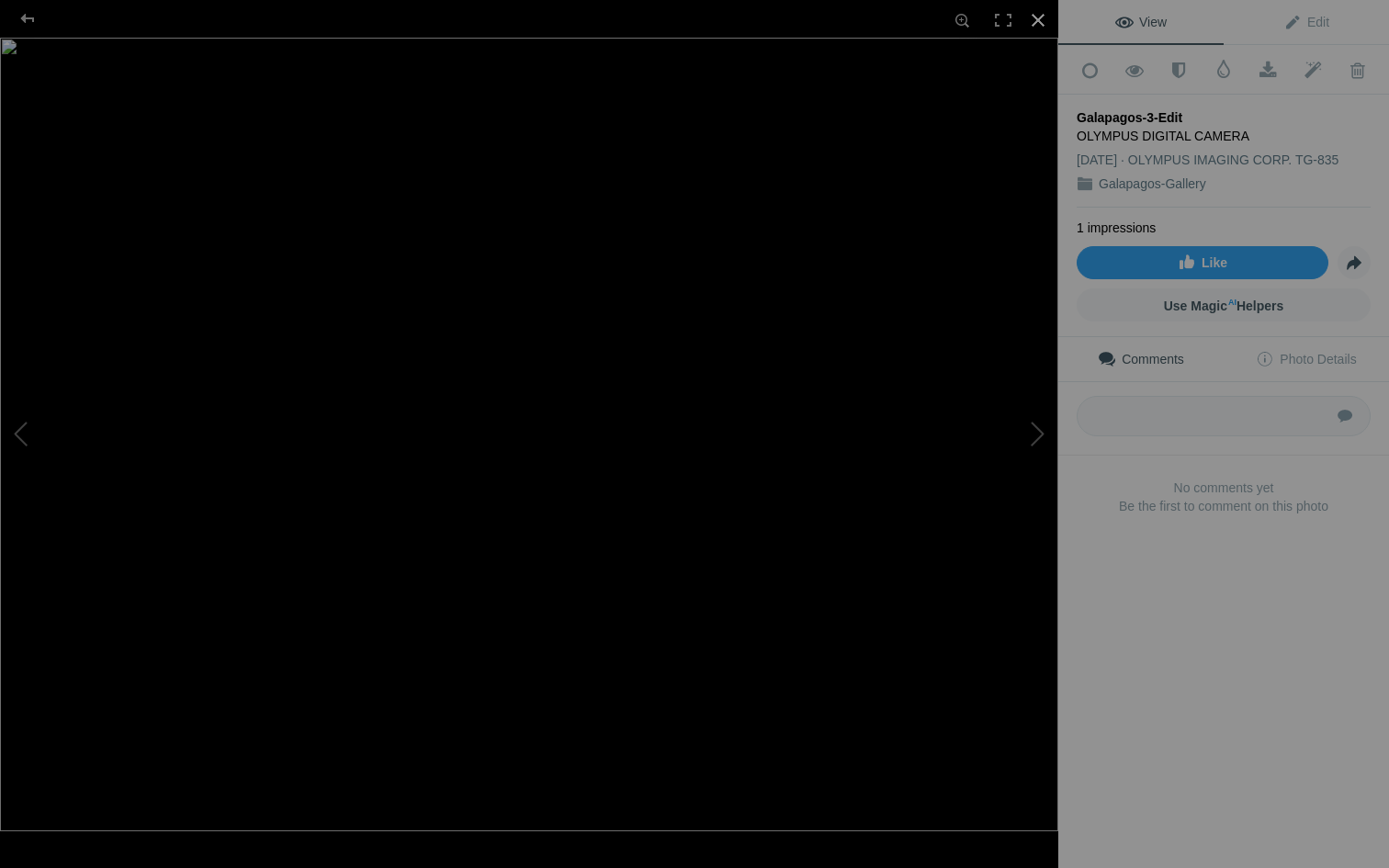
click at [1039, 20] on div at bounding box center [1038, 20] width 41 height 41
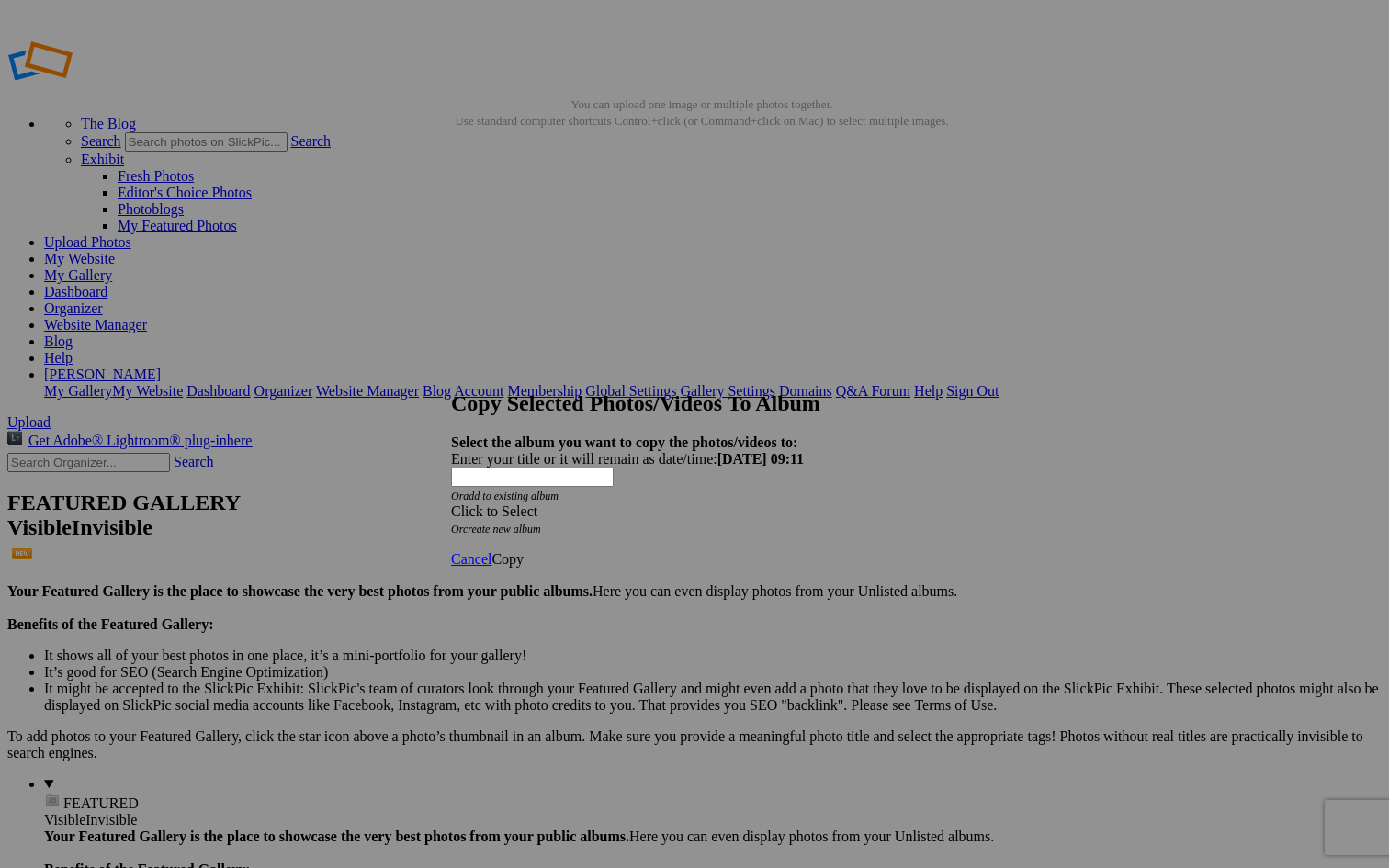
click at [569, 503] on div "Click to Select" at bounding box center [695, 511] width 487 height 17
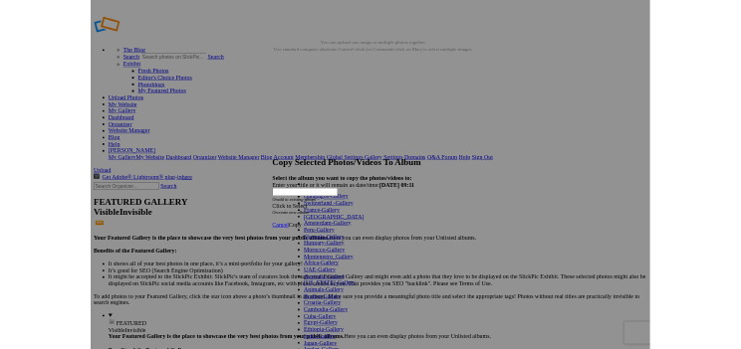
scroll to position [664, 0]
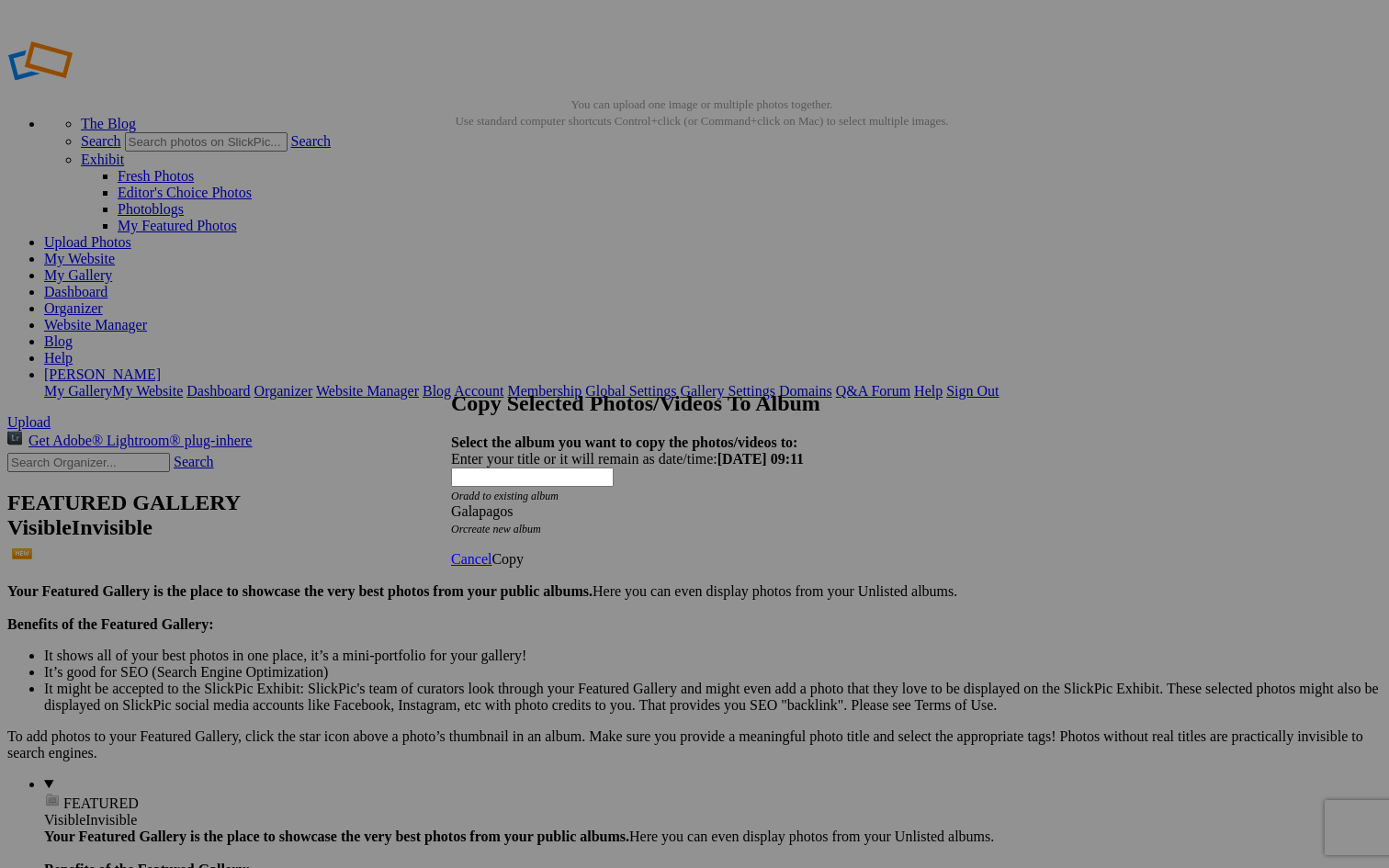
click at [523, 551] on span "Copy" at bounding box center [508, 558] width 32 height 16
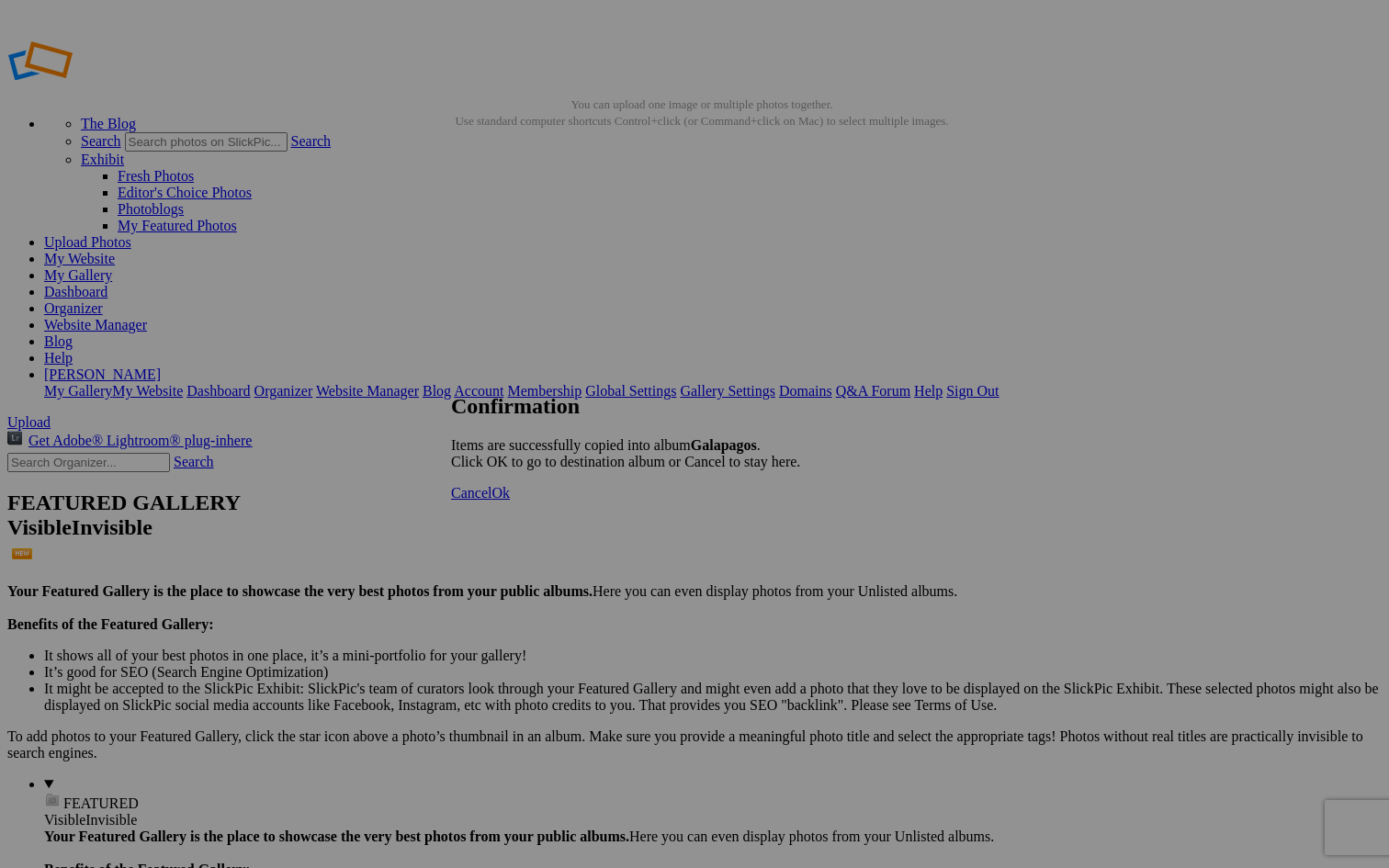
click at [492, 500] on span "Cancel" at bounding box center [472, 493] width 41 height 16
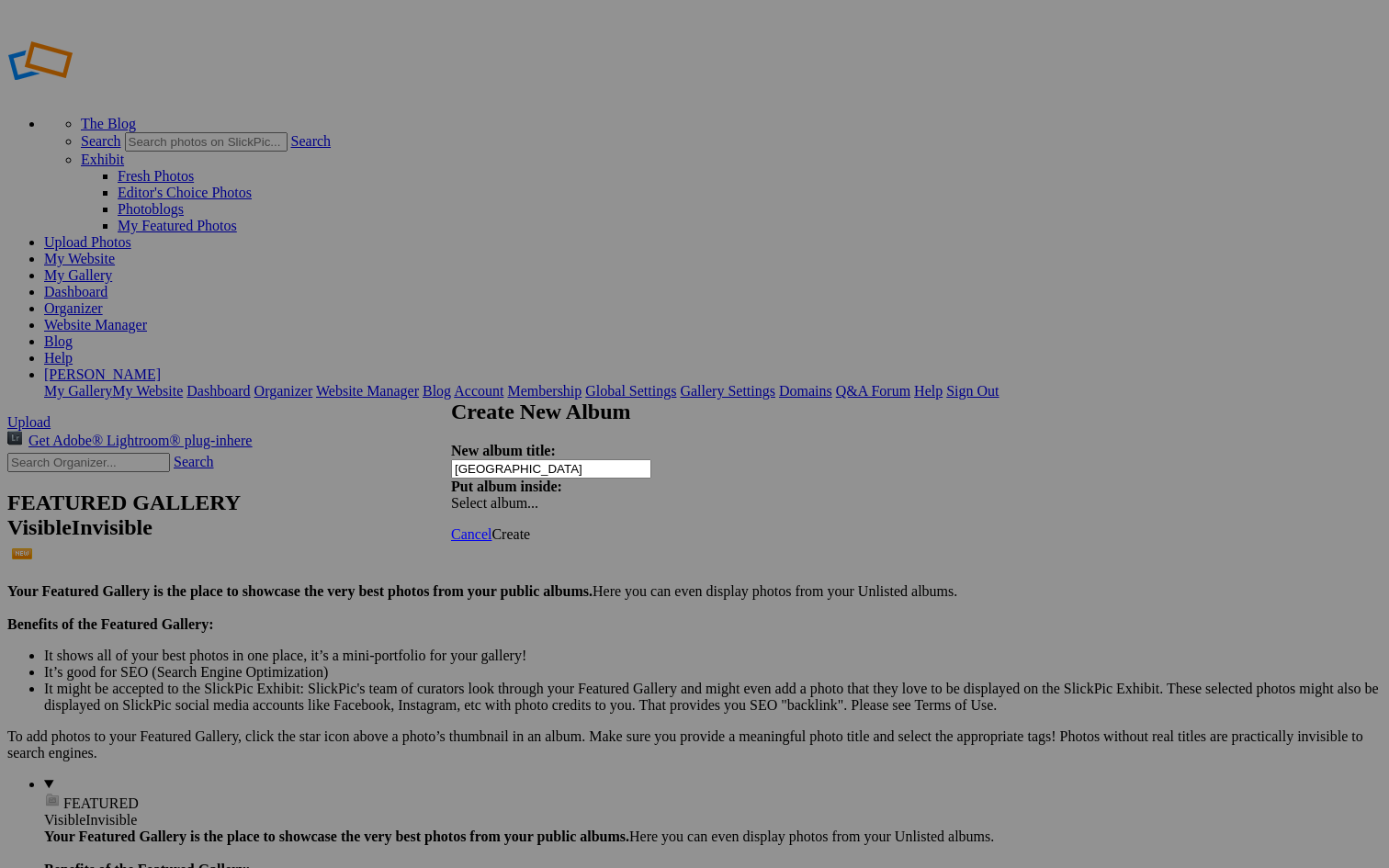
type input "[GEOGRAPHIC_DATA]"
click at [530, 526] on span "Create" at bounding box center [511, 533] width 39 height 16
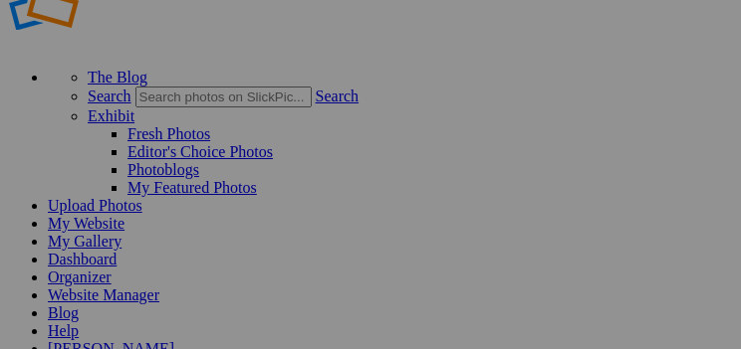
scroll to position [57, 5]
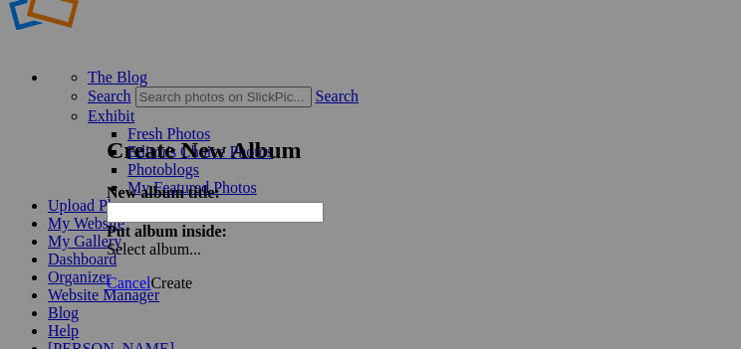
click at [235, 275] on div "Cancel Create" at bounding box center [371, 284] width 528 height 18
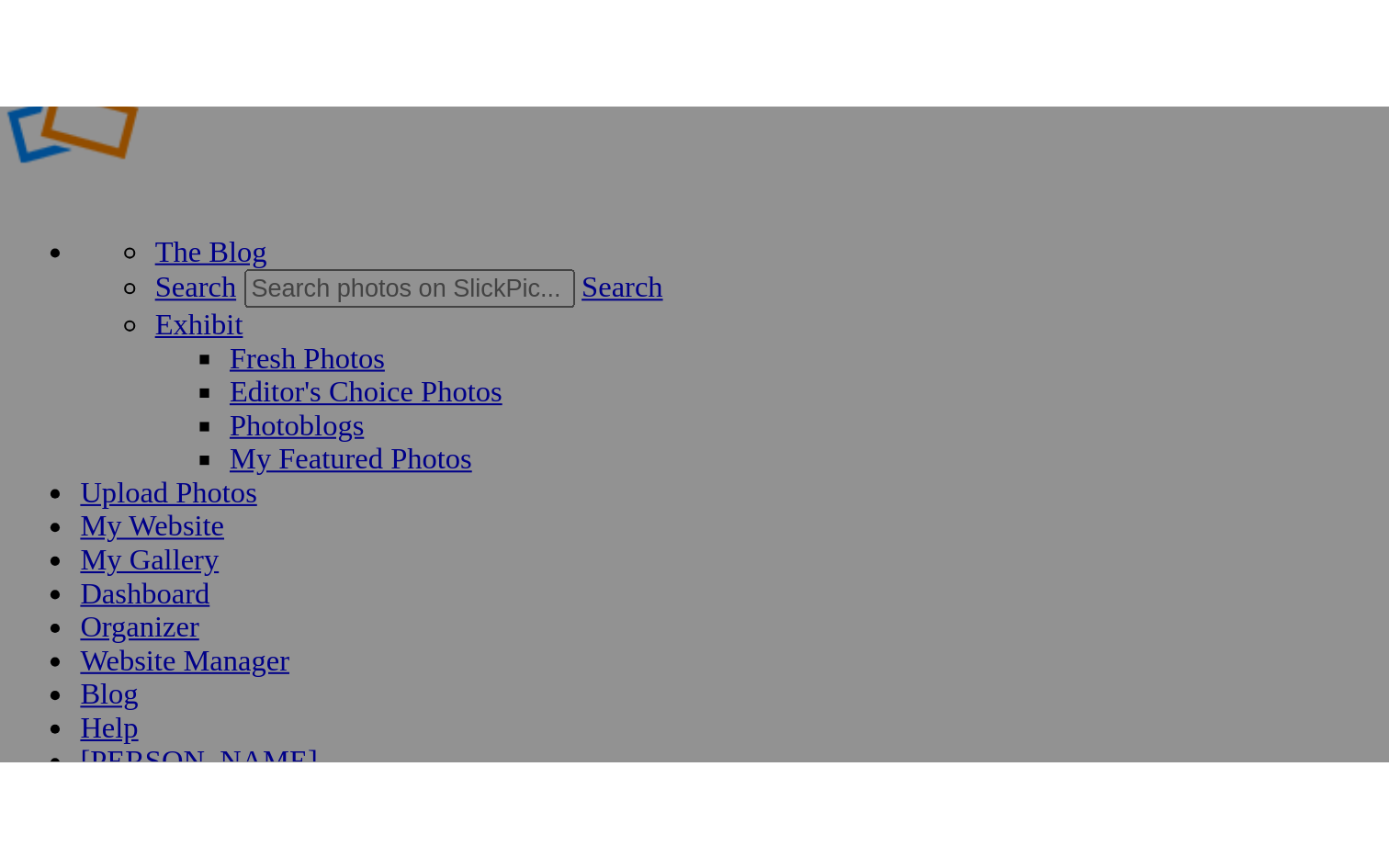
scroll to position [53, 0]
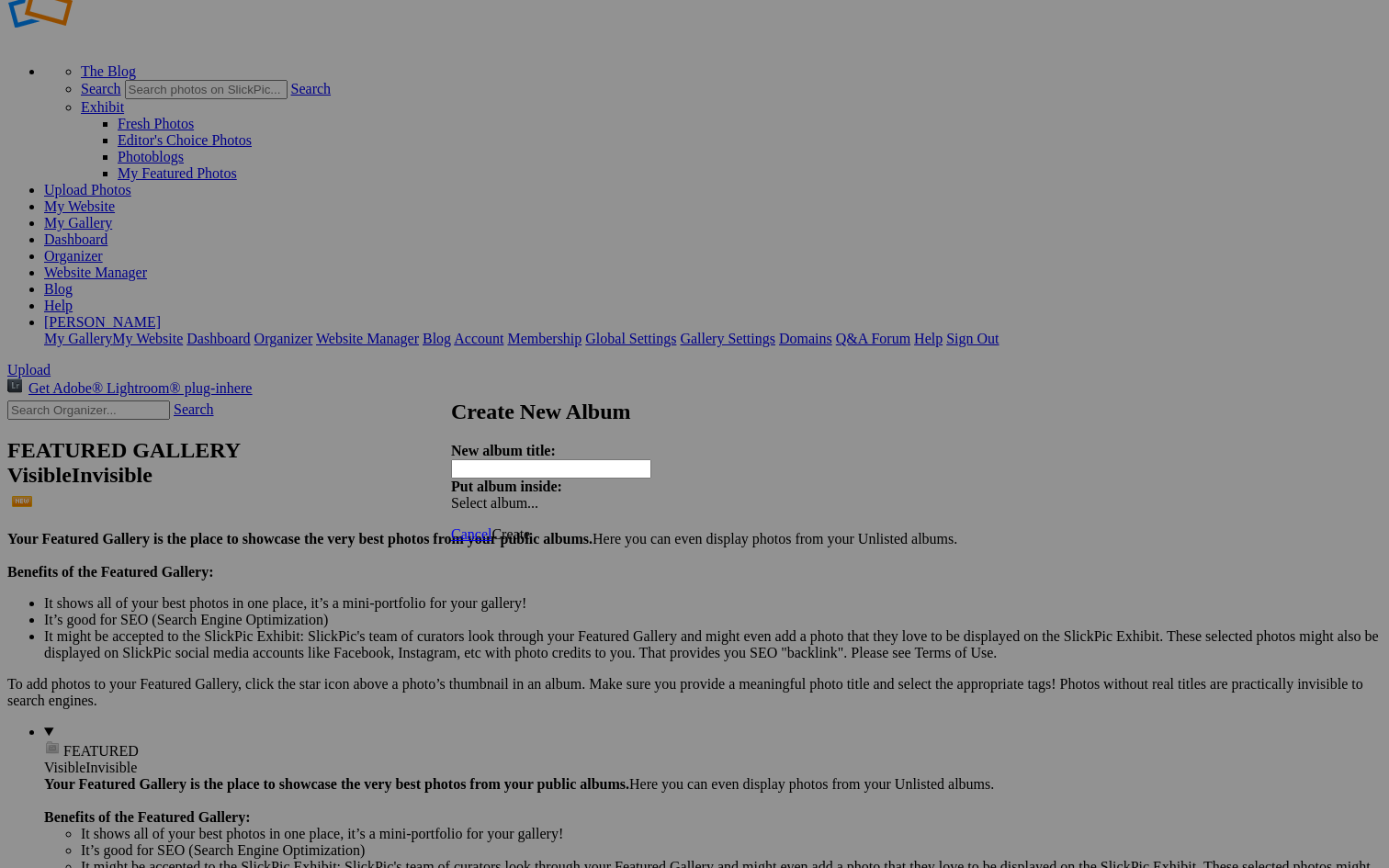
click at [492, 526] on span "Cancel" at bounding box center [472, 533] width 41 height 16
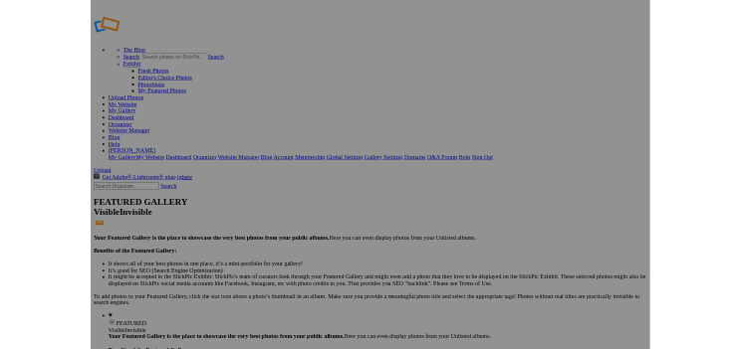
scroll to position [0, 0]
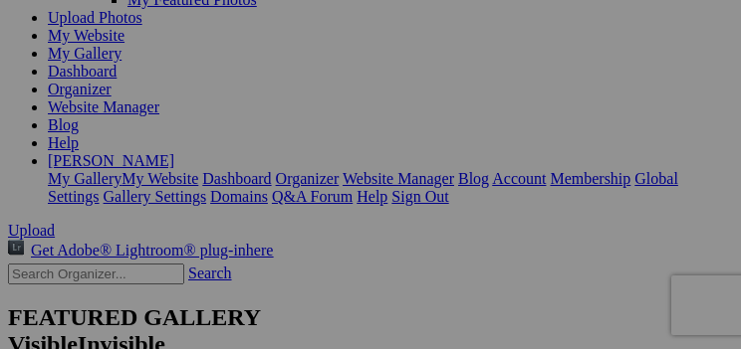
scroll to position [239, 0]
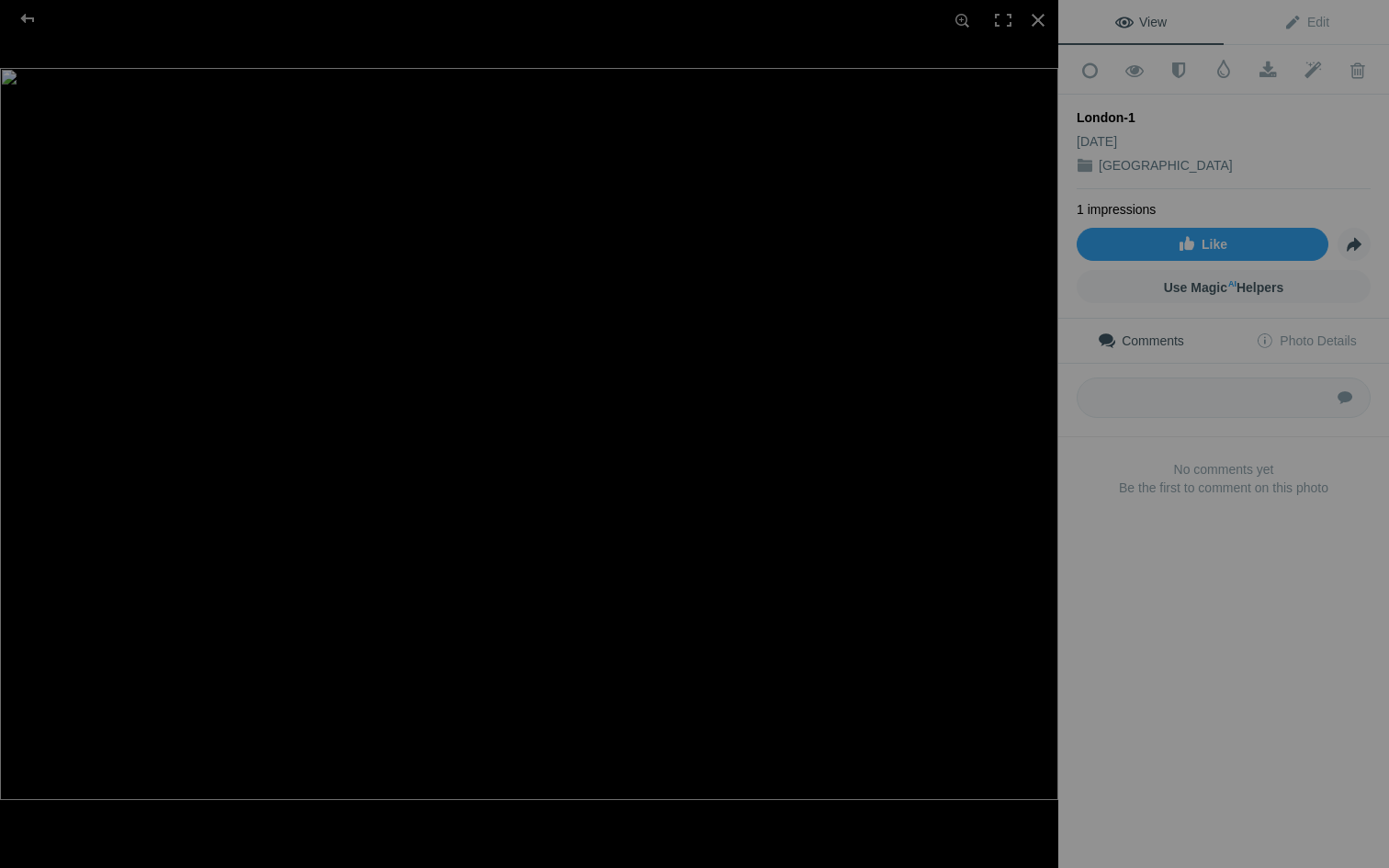
click at [393, 418] on img at bounding box center [529, 434] width 1059 height 731
click at [393, 418] on img at bounding box center [660, 448] width 2078 height 1436
click at [1036, 21] on div at bounding box center [1038, 20] width 41 height 41
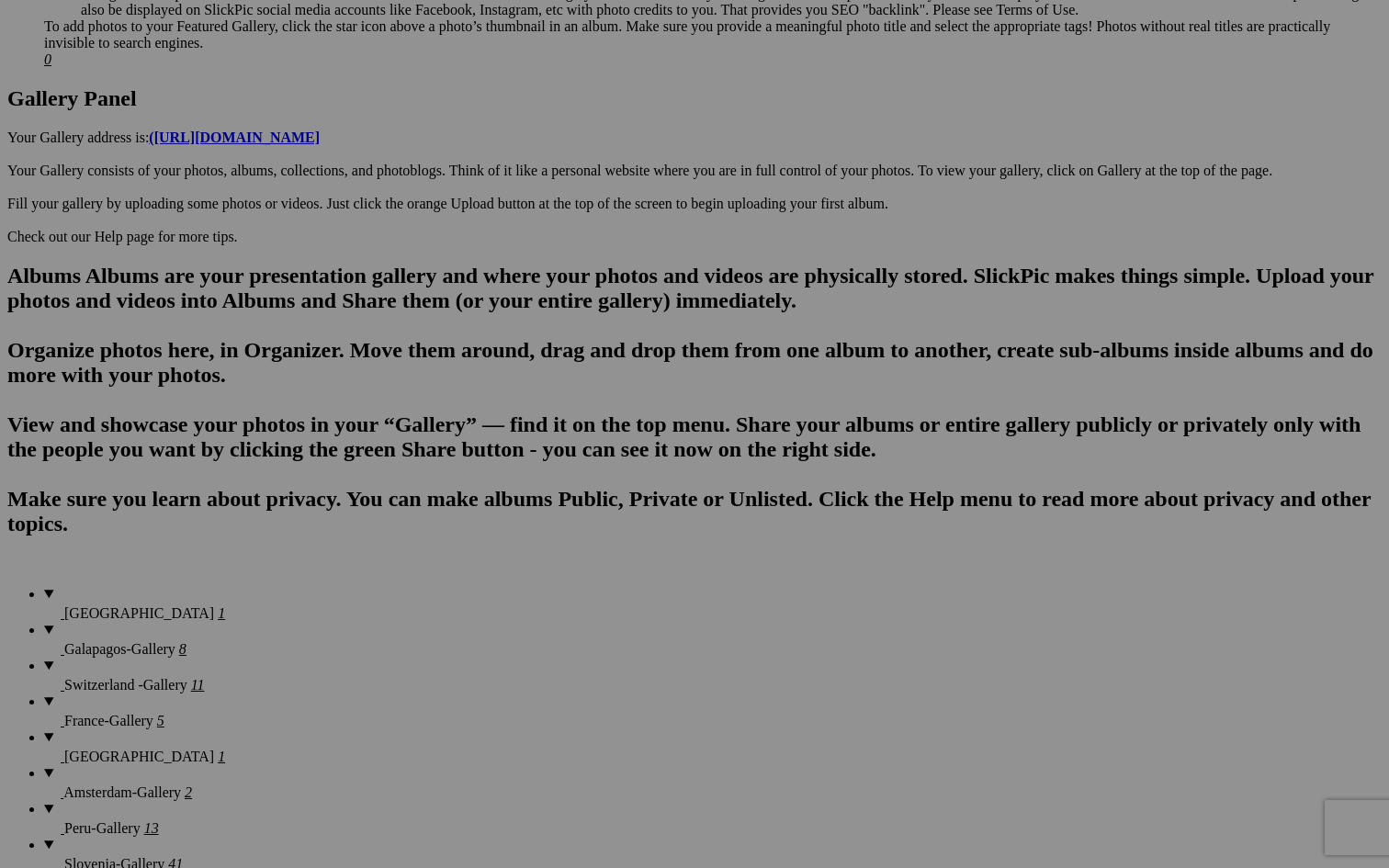
scroll to position [912, 0]
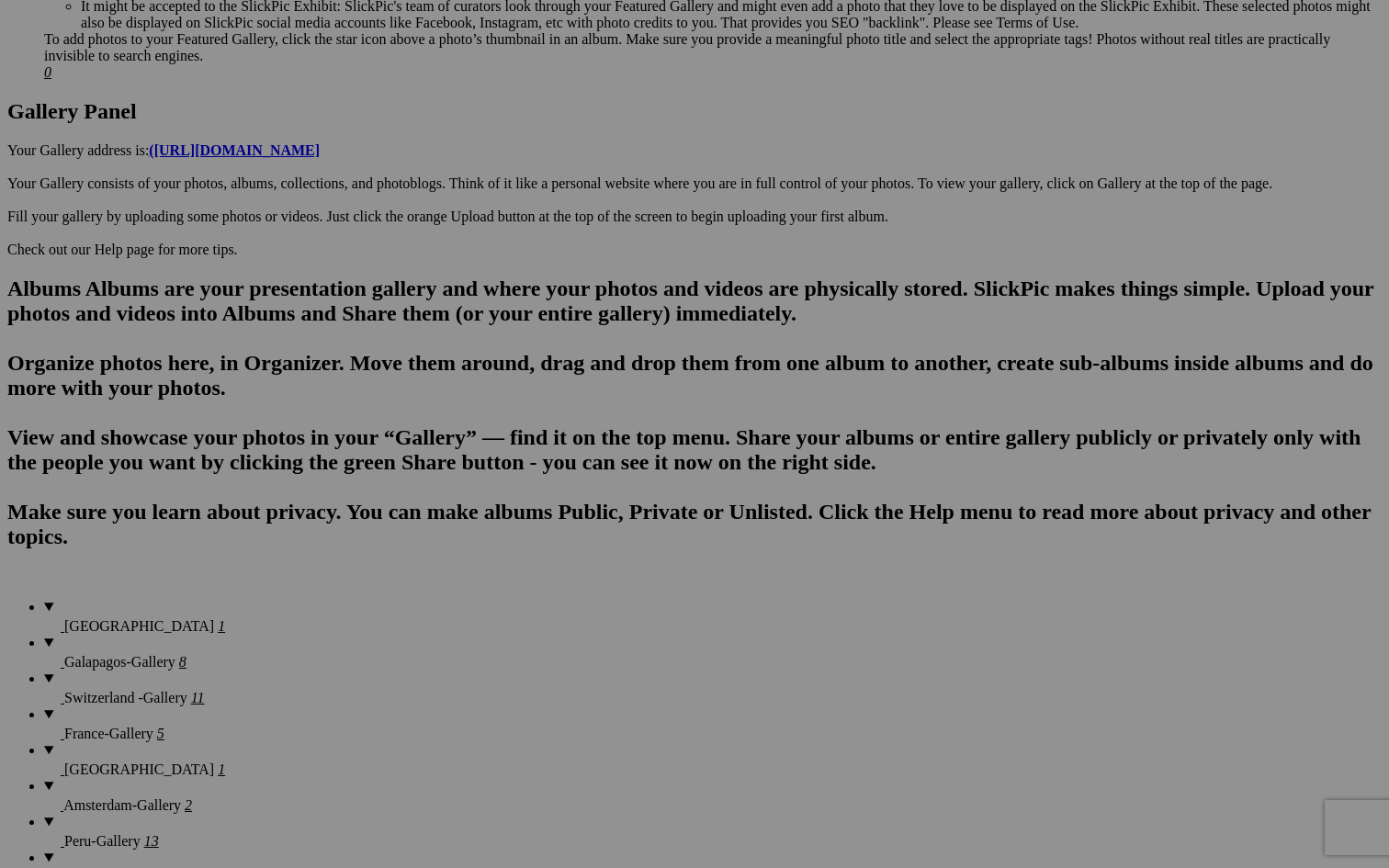
scroll to position [716, 0]
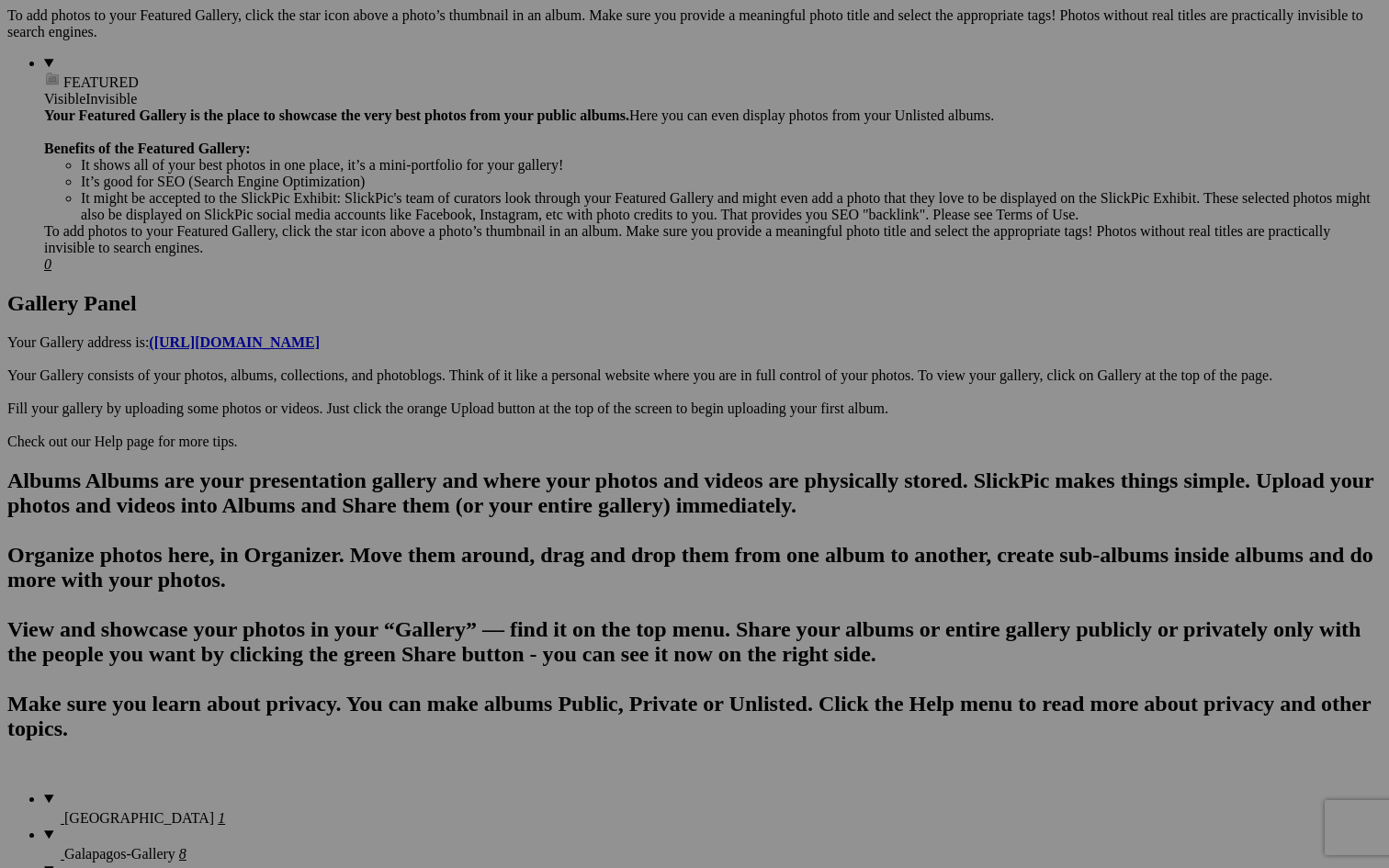
scroll to position [728, 0]
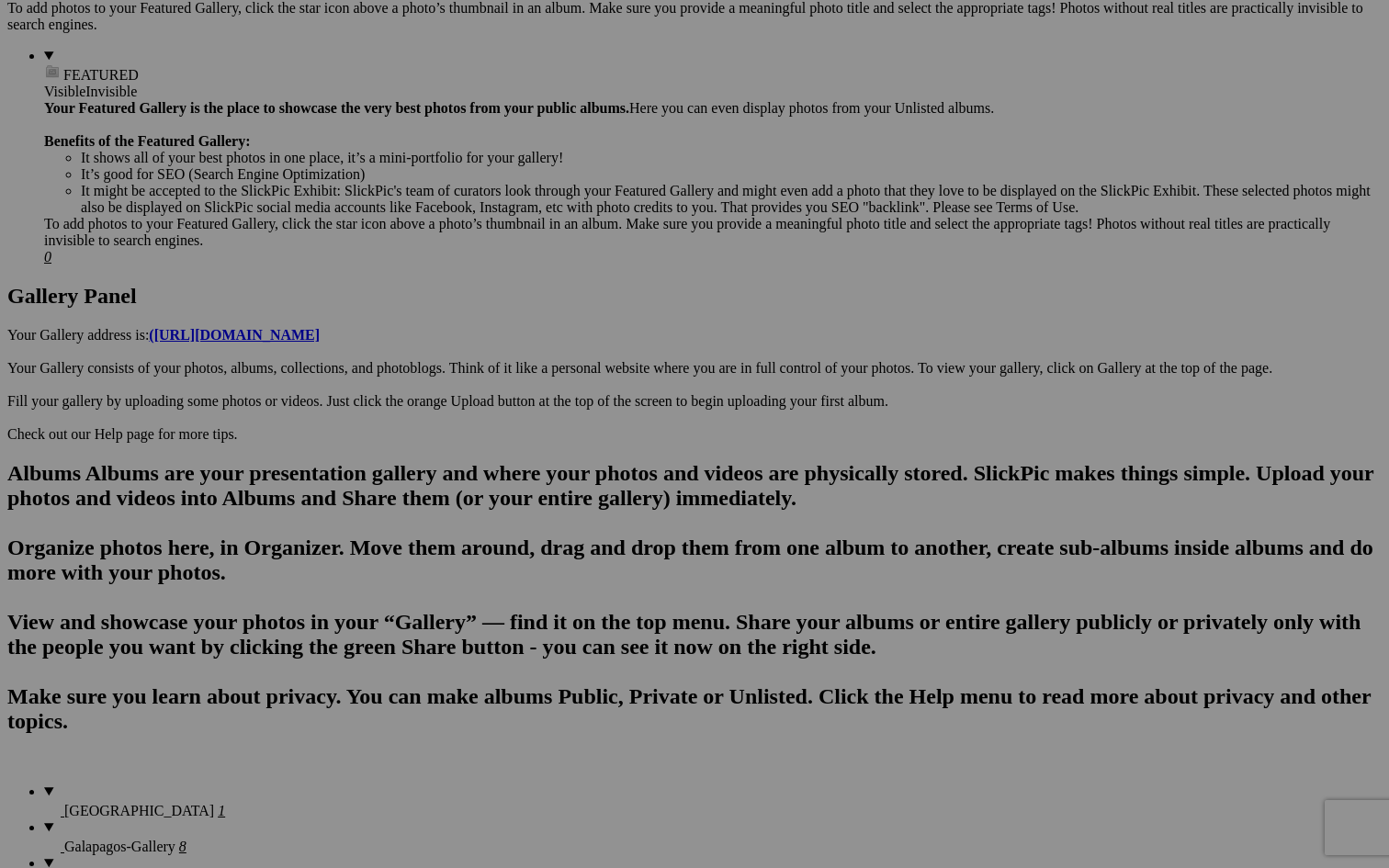
type input "[GEOGRAPHIC_DATA]"
click at [530, 526] on link "Create" at bounding box center [511, 533] width 39 height 16
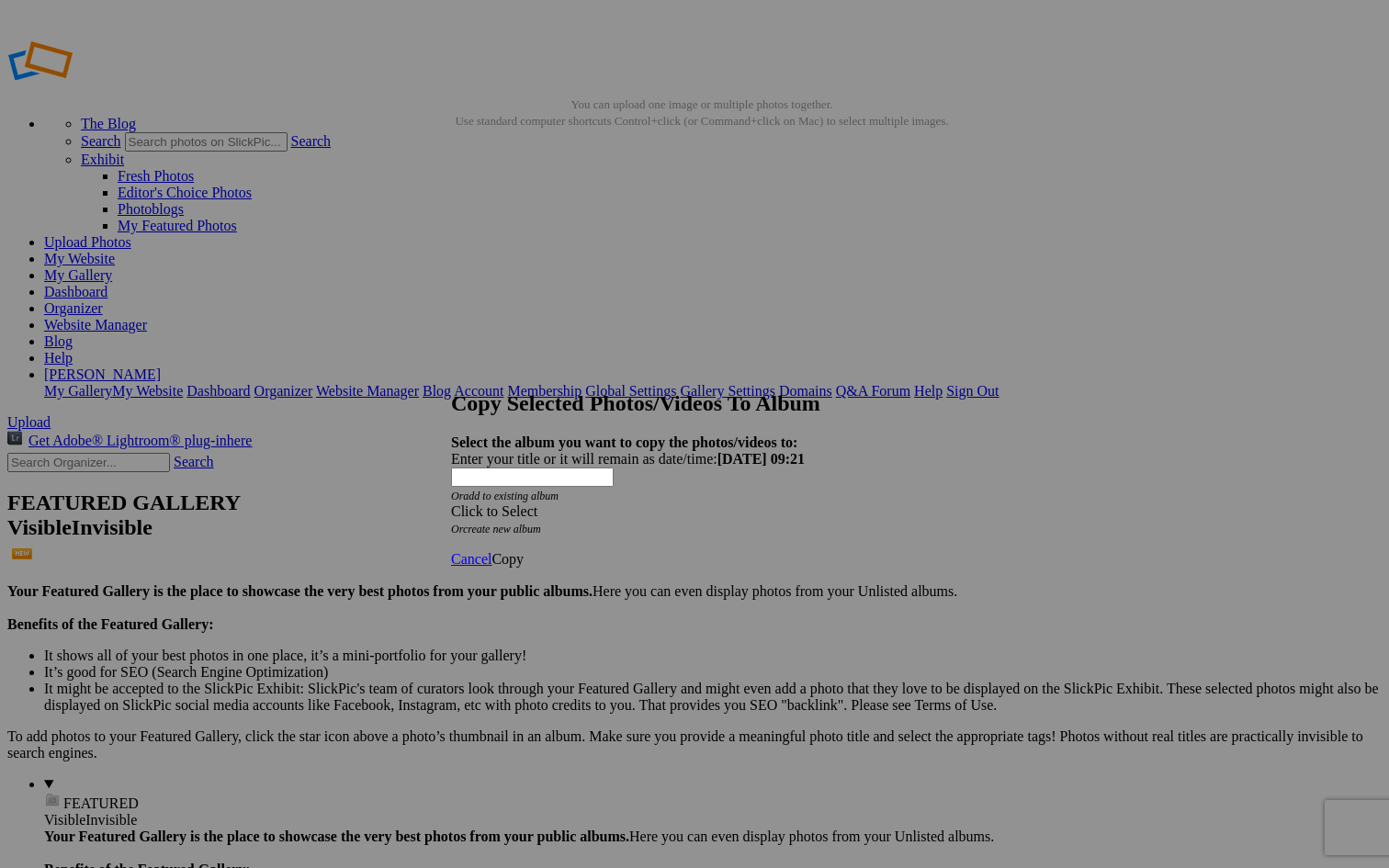
click at [680, 503] on div "Click to Select" at bounding box center [695, 511] width 487 height 17
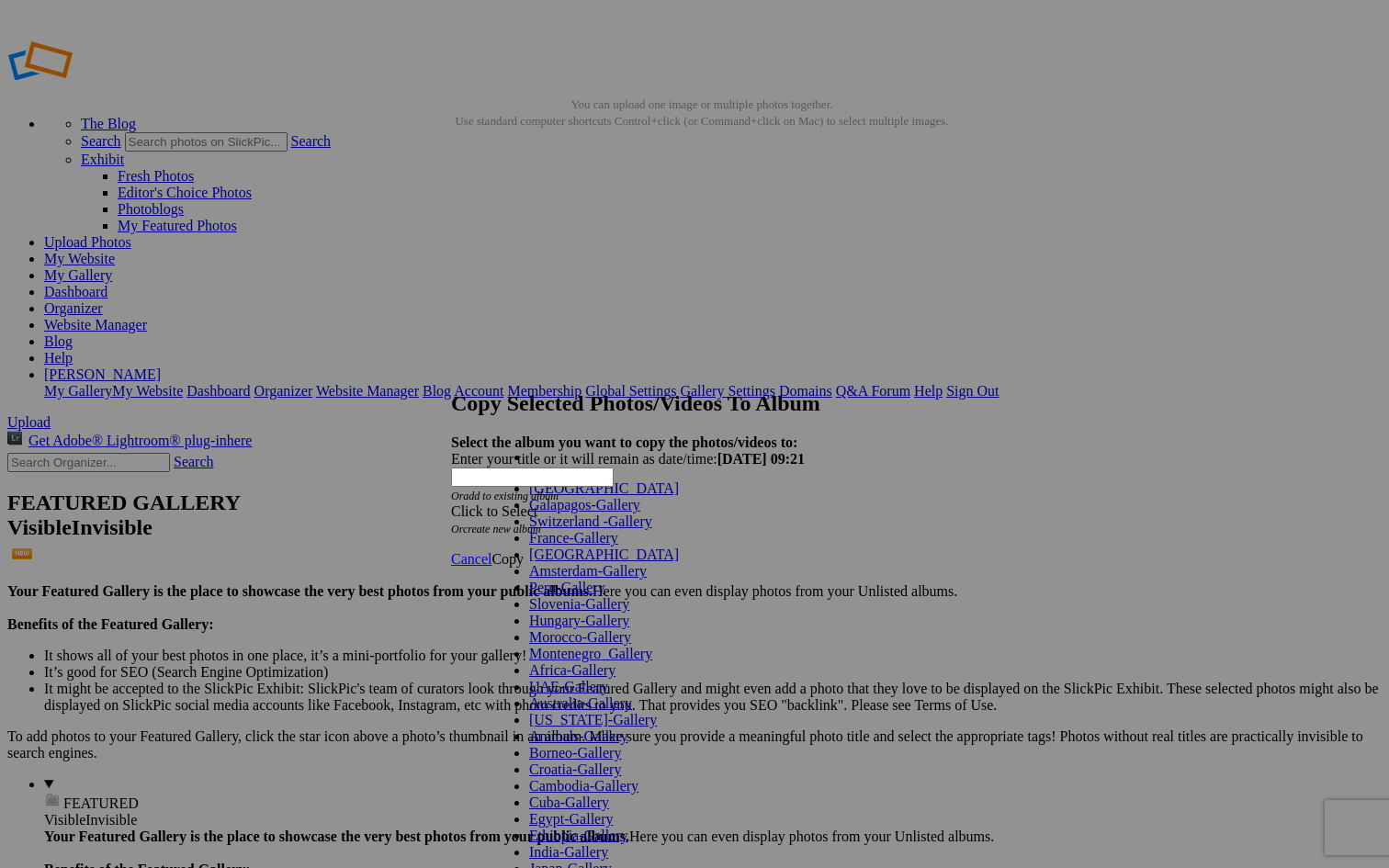
scroll to position [636, 0]
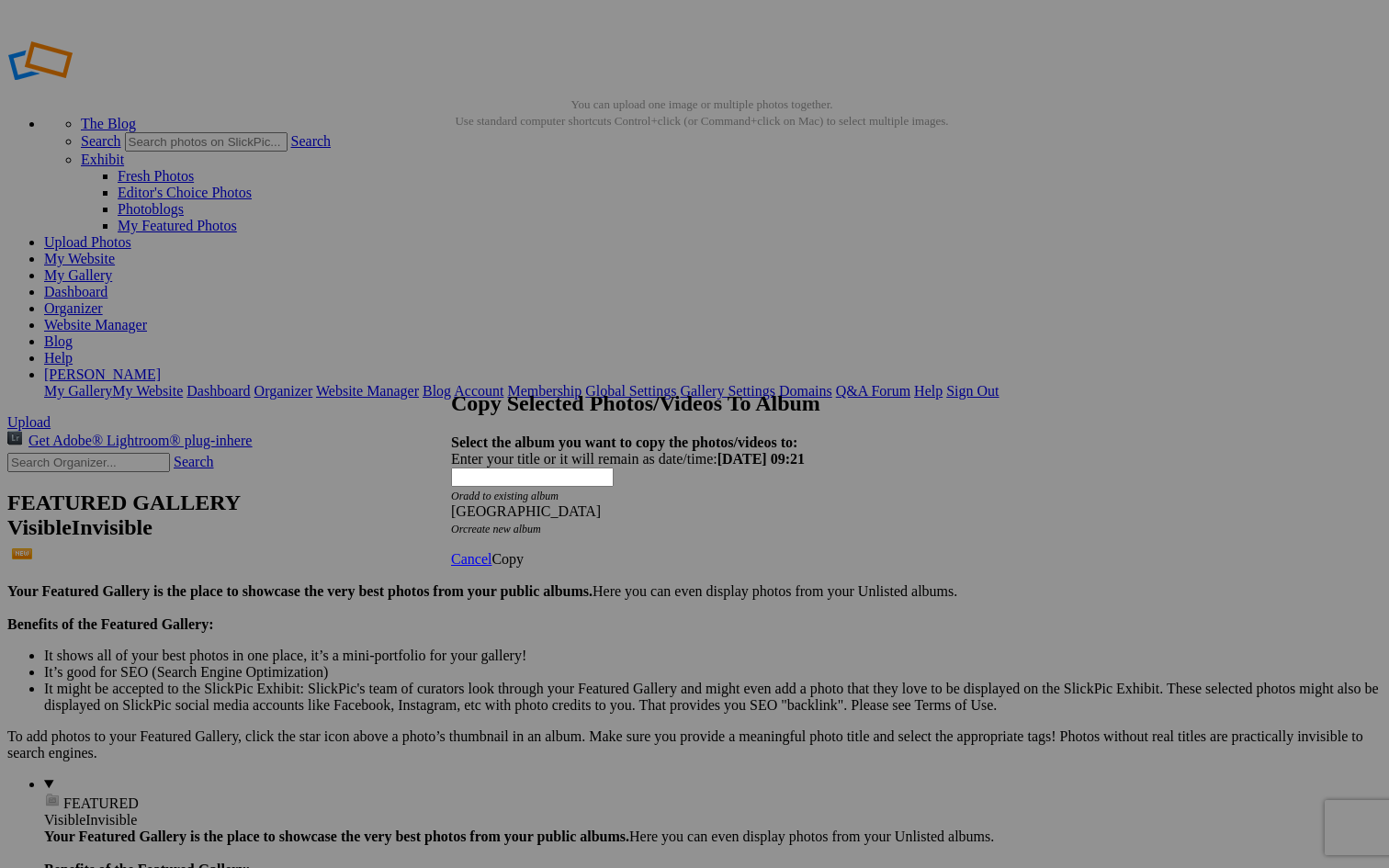
click at [523, 551] on span "Copy" at bounding box center [508, 558] width 32 height 16
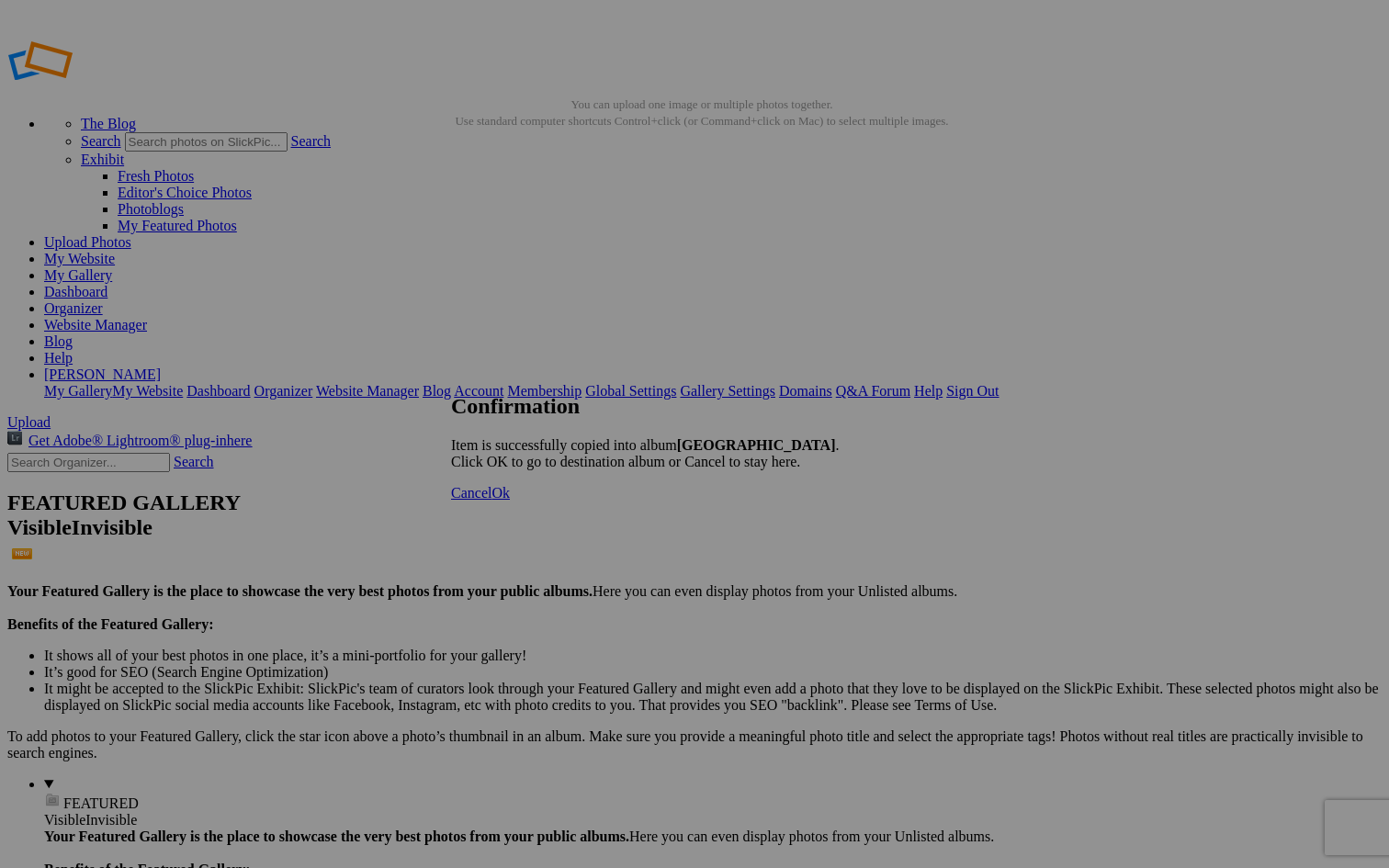
click at [492, 500] on span "Cancel" at bounding box center [472, 493] width 41 height 16
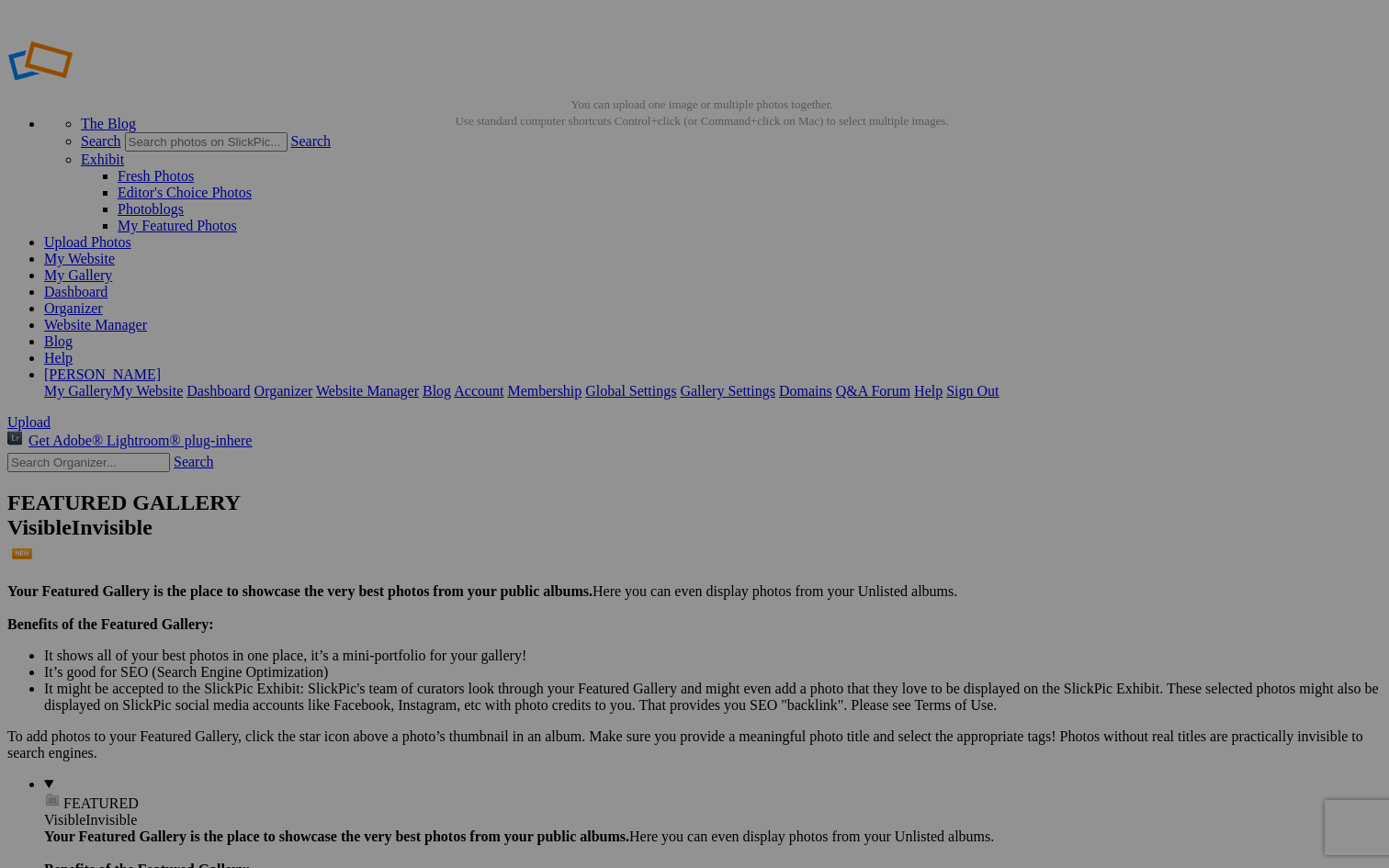
click at [25, 85] on link at bounding box center [117, 92] width 221 height 16
